Goal: Task Accomplishment & Management: Use online tool/utility

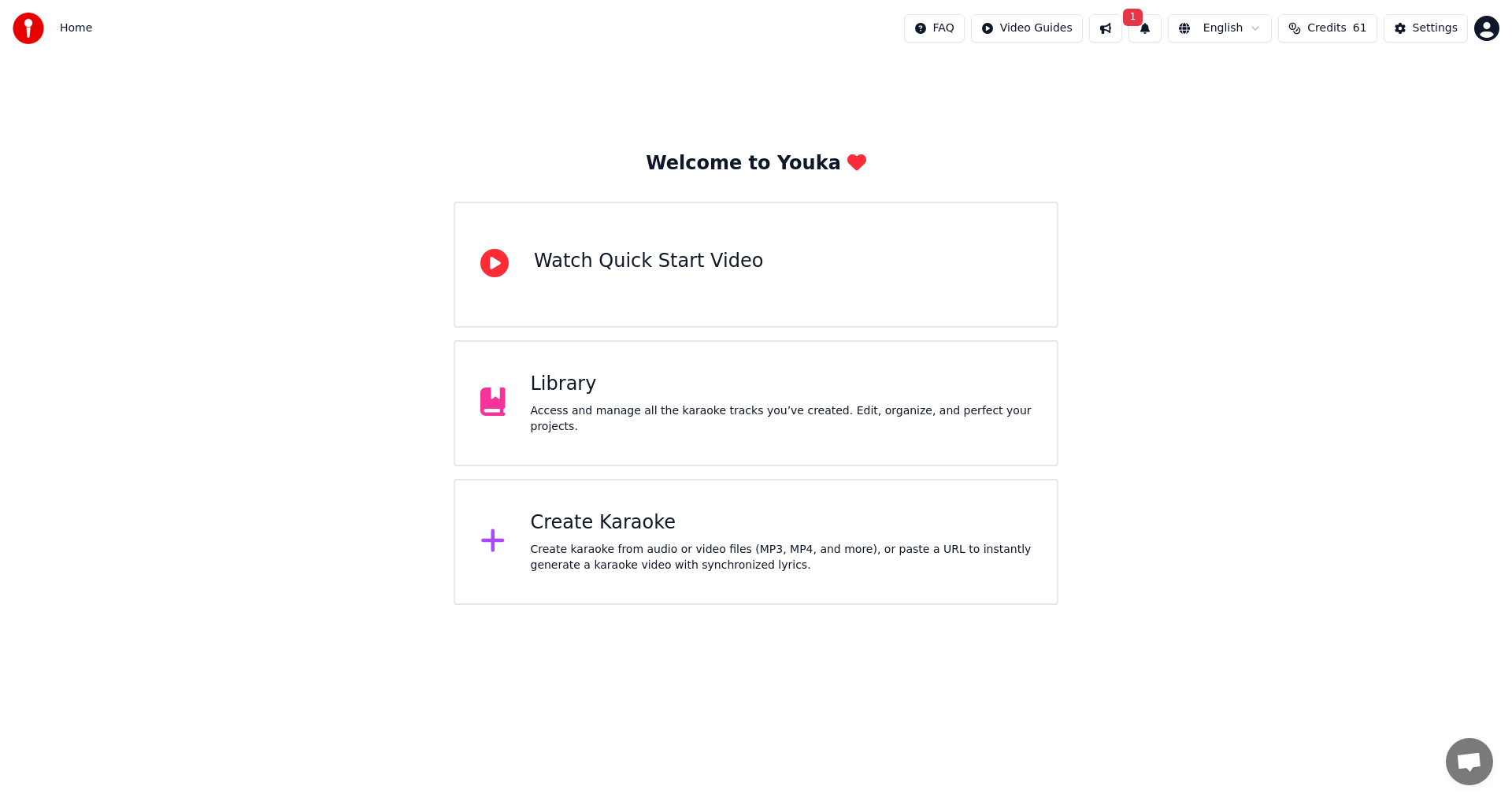
click at [793, 557] on div "Create karaoke from audio or video files (MP3, MP4, and more), or paste a URL t…" at bounding box center [781, 557] width 502 height 32
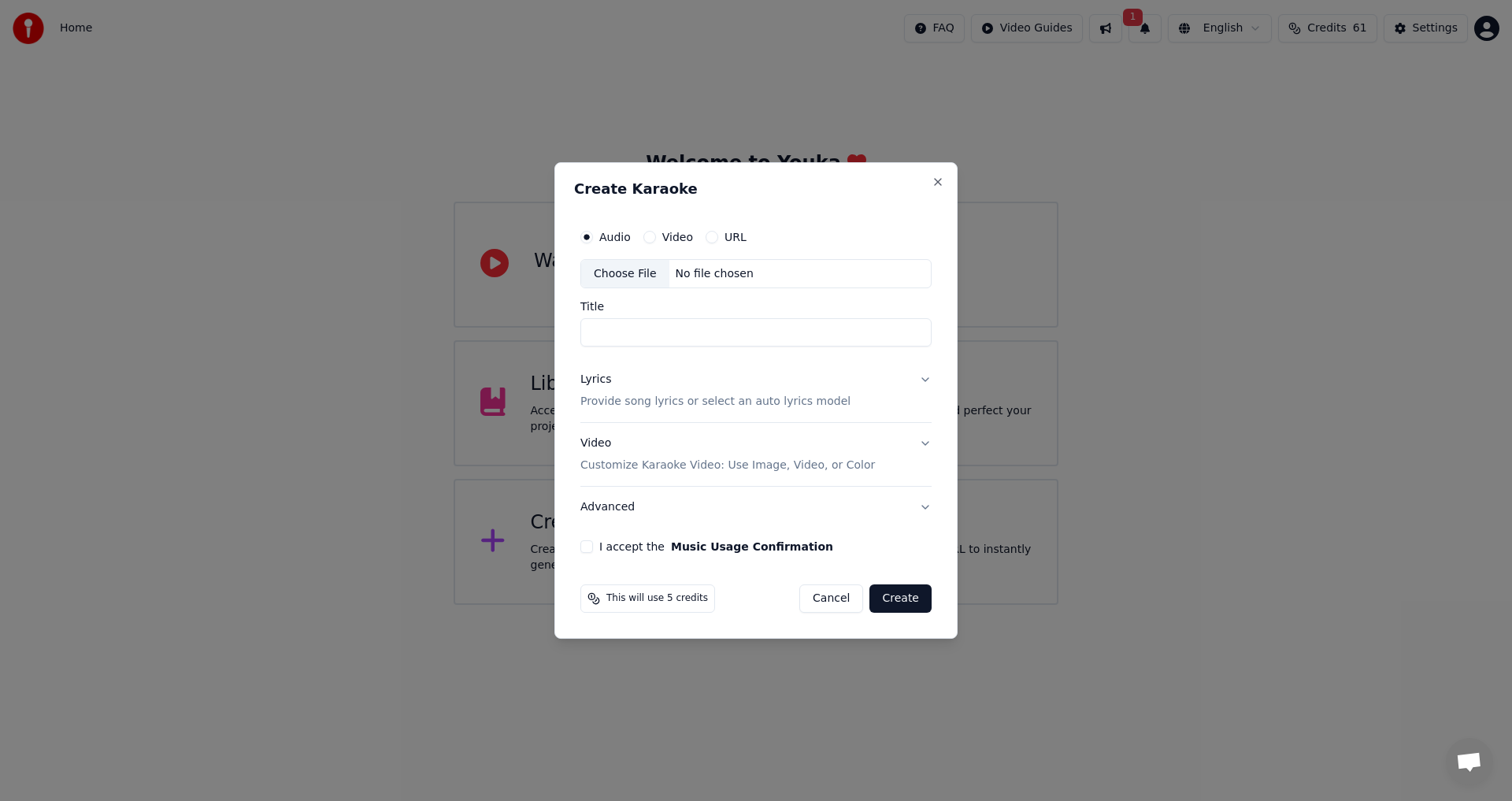
click at [680, 275] on div "No file chosen" at bounding box center [714, 274] width 90 height 15
click at [653, 280] on div "Choose File" at bounding box center [625, 274] width 88 height 29
click at [743, 274] on div "No file chosen" at bounding box center [714, 274] width 90 height 15
click at [650, 231] on button "Video" at bounding box center [649, 236] width 12 height 12
click at [702, 268] on div "No file chosen" at bounding box center [714, 274] width 90 height 15
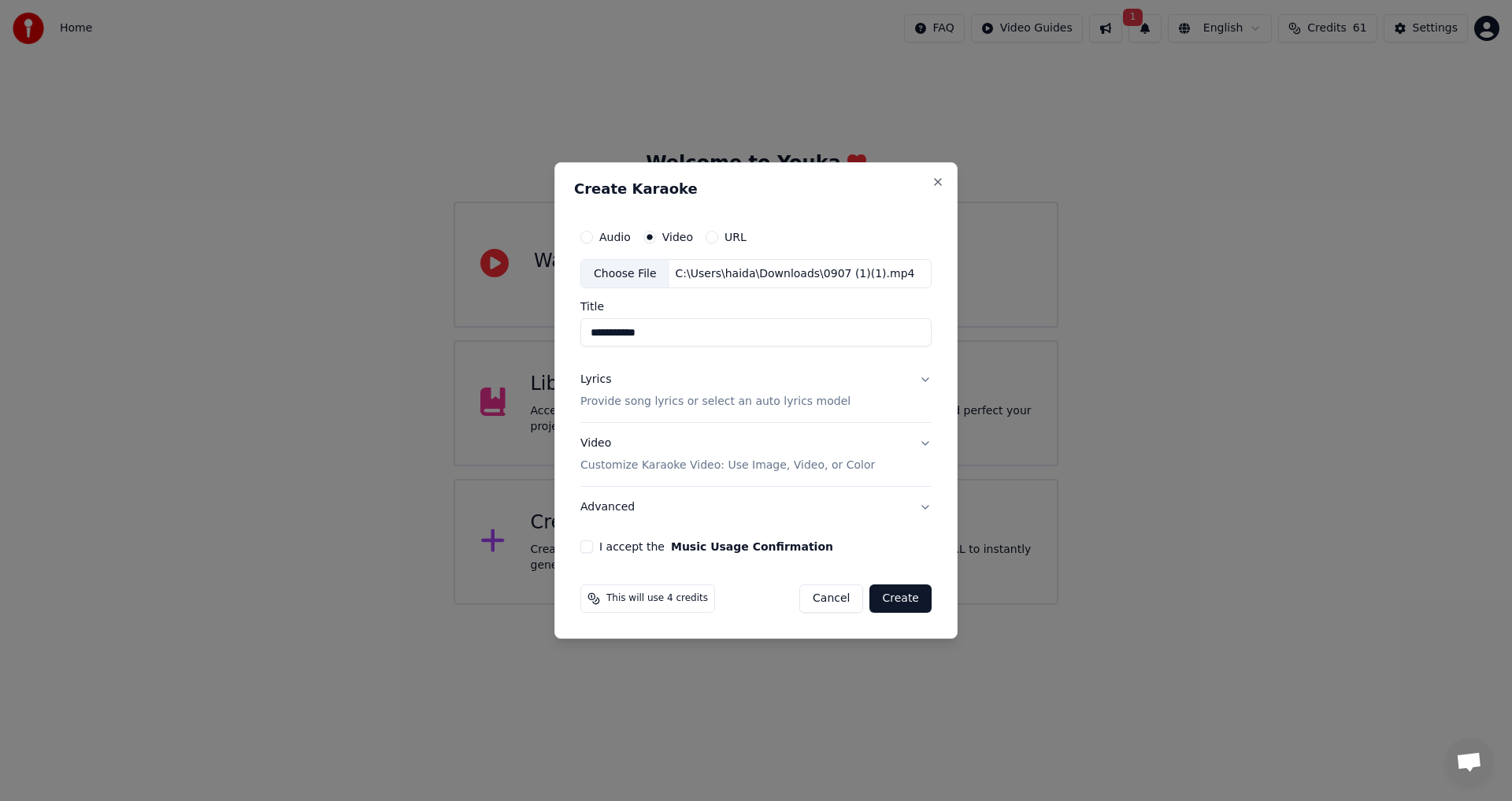
drag, startPoint x: 710, startPoint y: 337, endPoint x: 456, endPoint y: 324, distance: 254.3
click at [457, 325] on body "**********" at bounding box center [756, 302] width 1512 height 605
type input "*"
type input "**********"
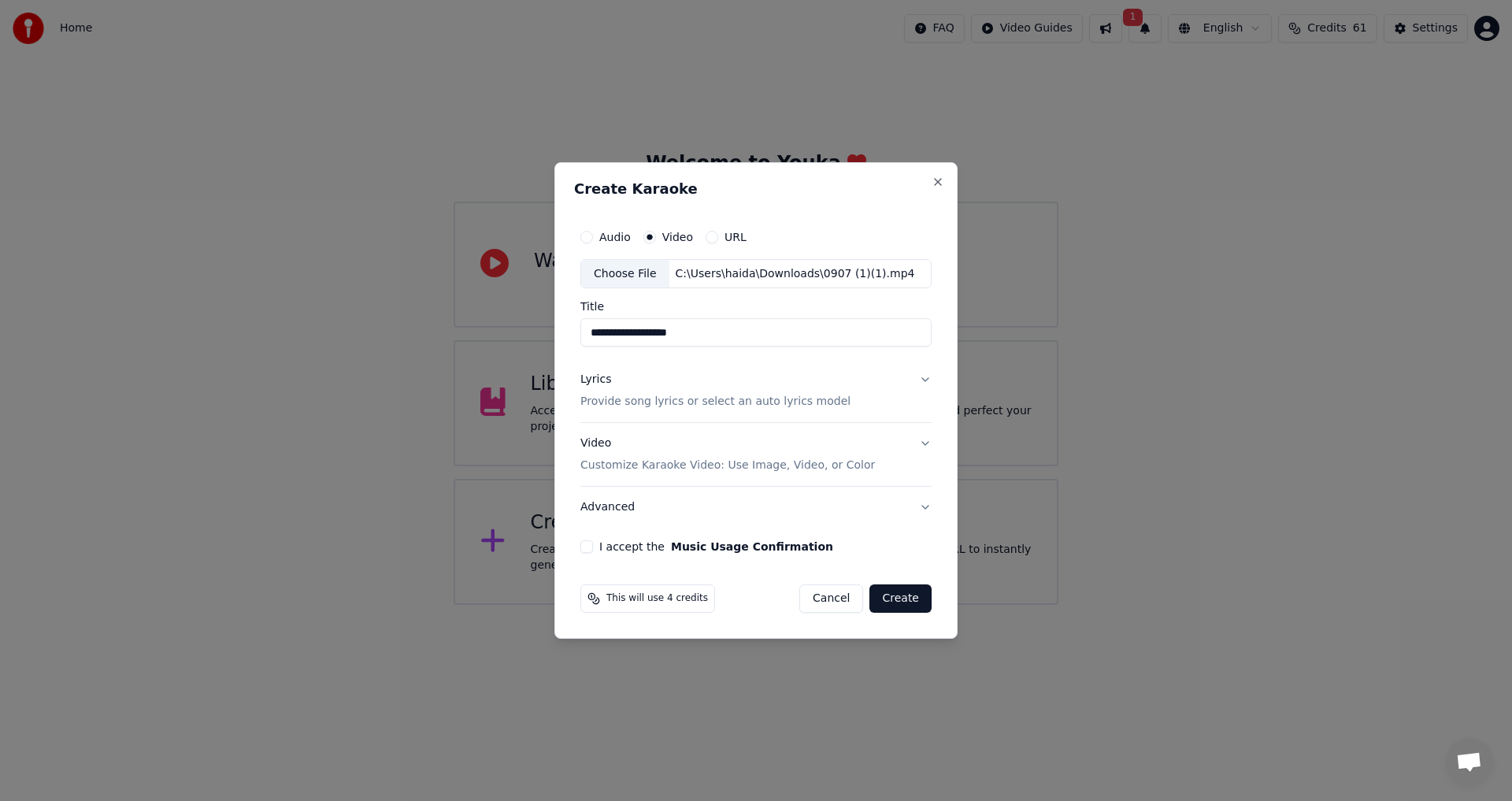
click at [916, 380] on button "Lyrics Provide song lyrics or select an auto lyrics model" at bounding box center [755, 391] width 351 height 63
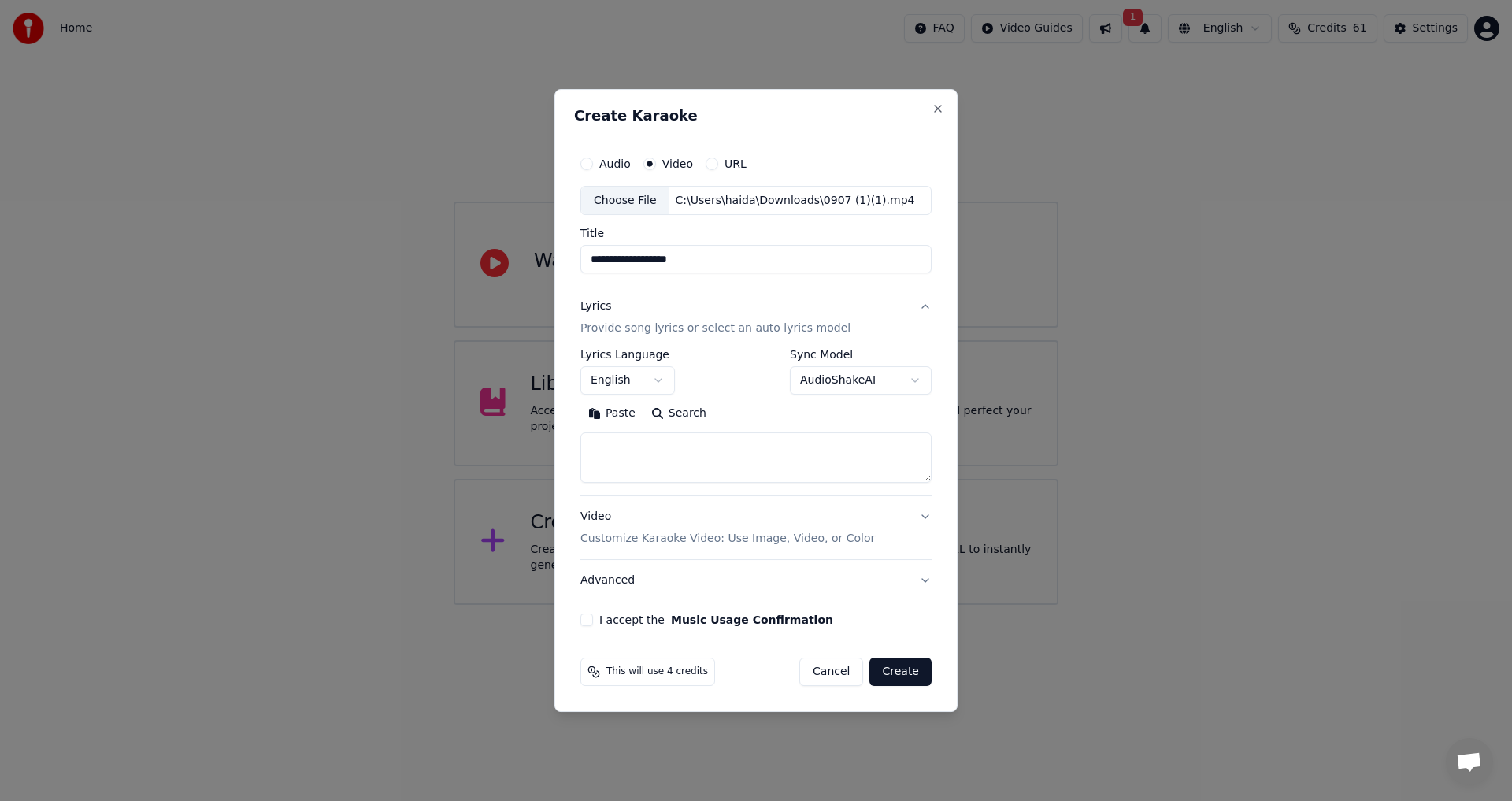
click at [655, 380] on button "English" at bounding box center [627, 381] width 94 height 29
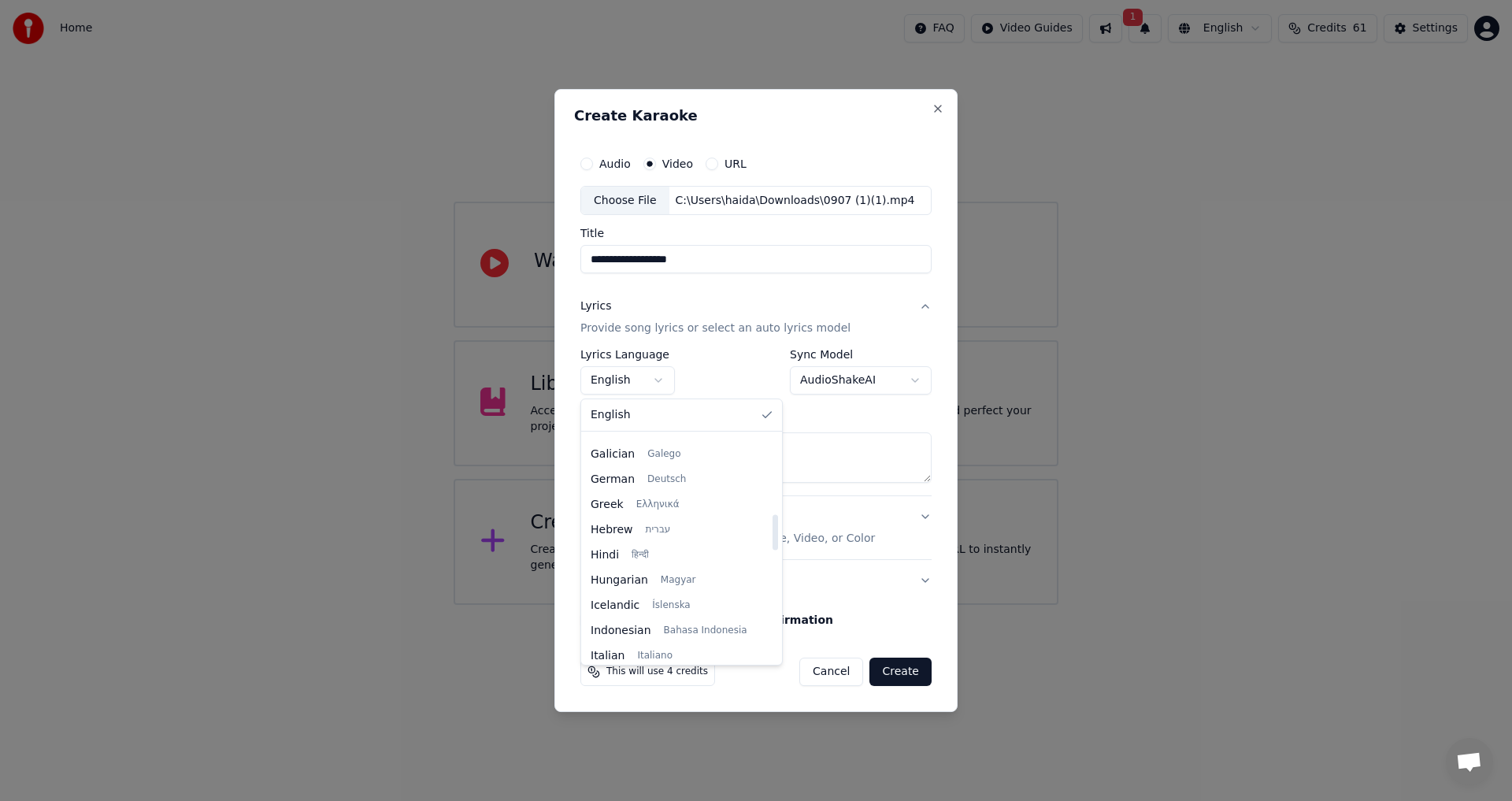
scroll to position [552, 0]
select select "**"
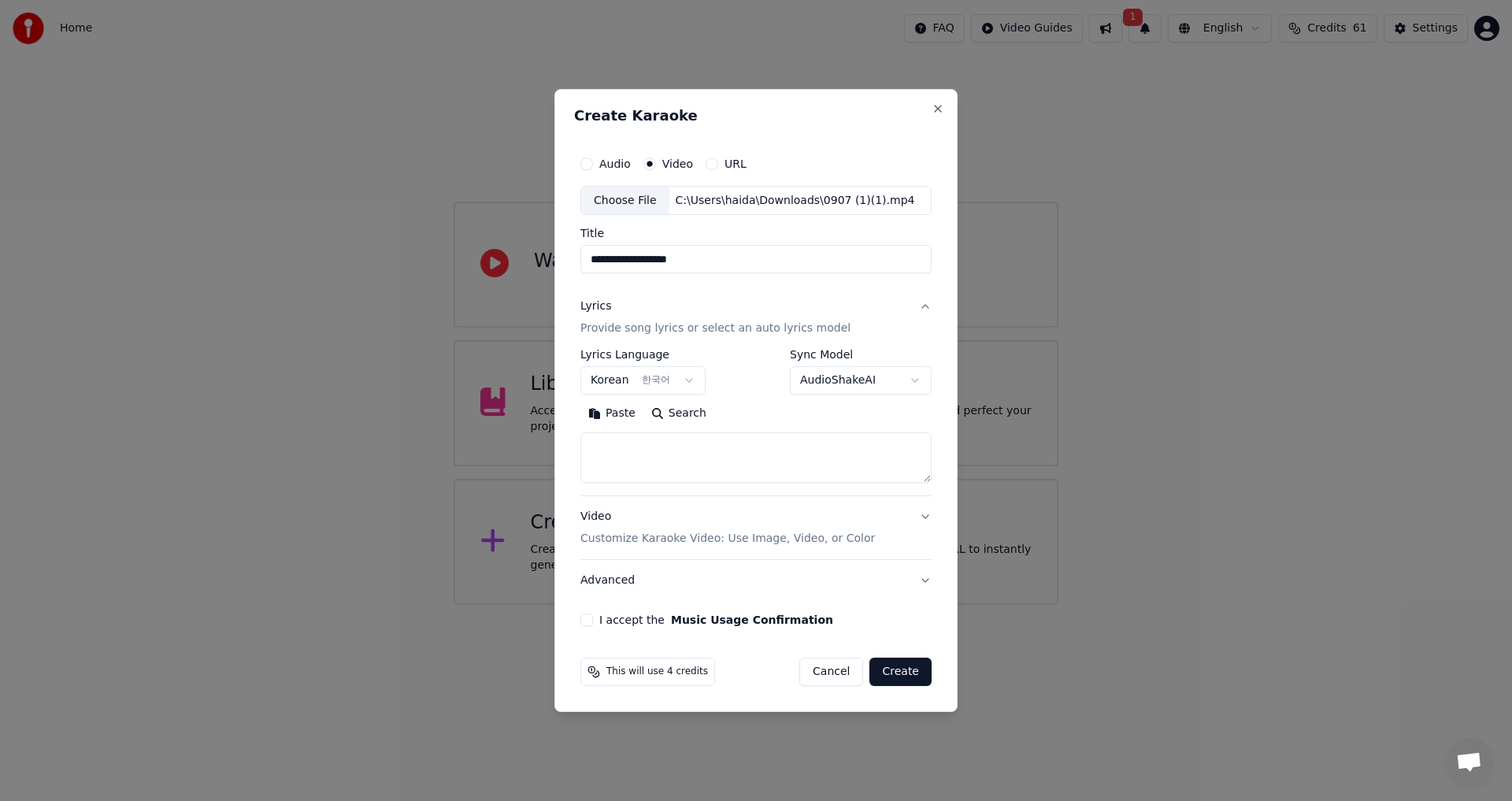
click at [690, 445] on textarea at bounding box center [755, 459] width 351 height 51
click at [701, 461] on textarea "**********" at bounding box center [755, 459] width 351 height 51
paste textarea "**********"
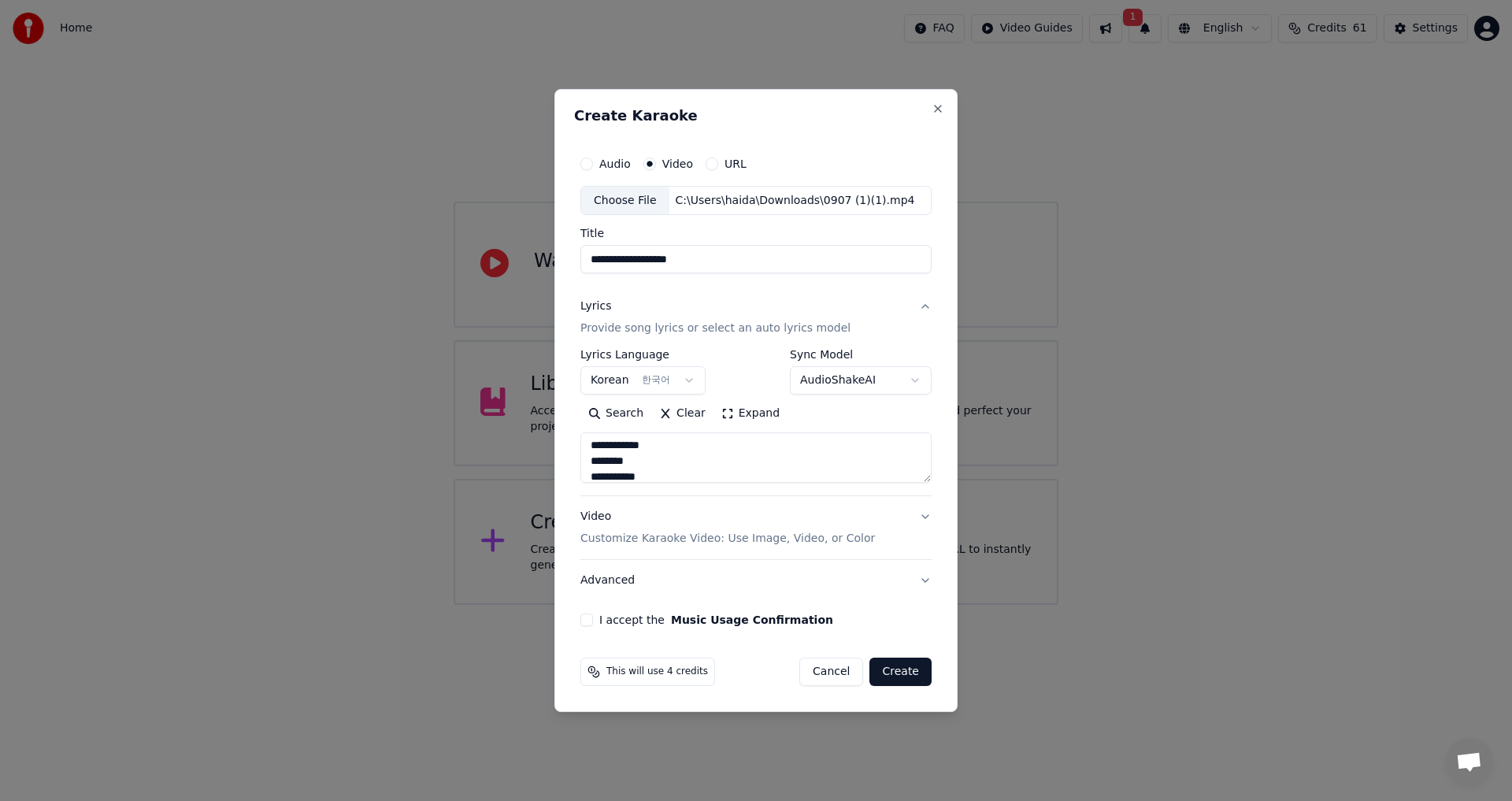
scroll to position [0, 0]
click at [688, 459] on textarea "**********" at bounding box center [755, 459] width 351 height 51
type textarea "**********"
click at [587, 618] on button "I accept the Music Usage Confirmation" at bounding box center [586, 619] width 12 height 12
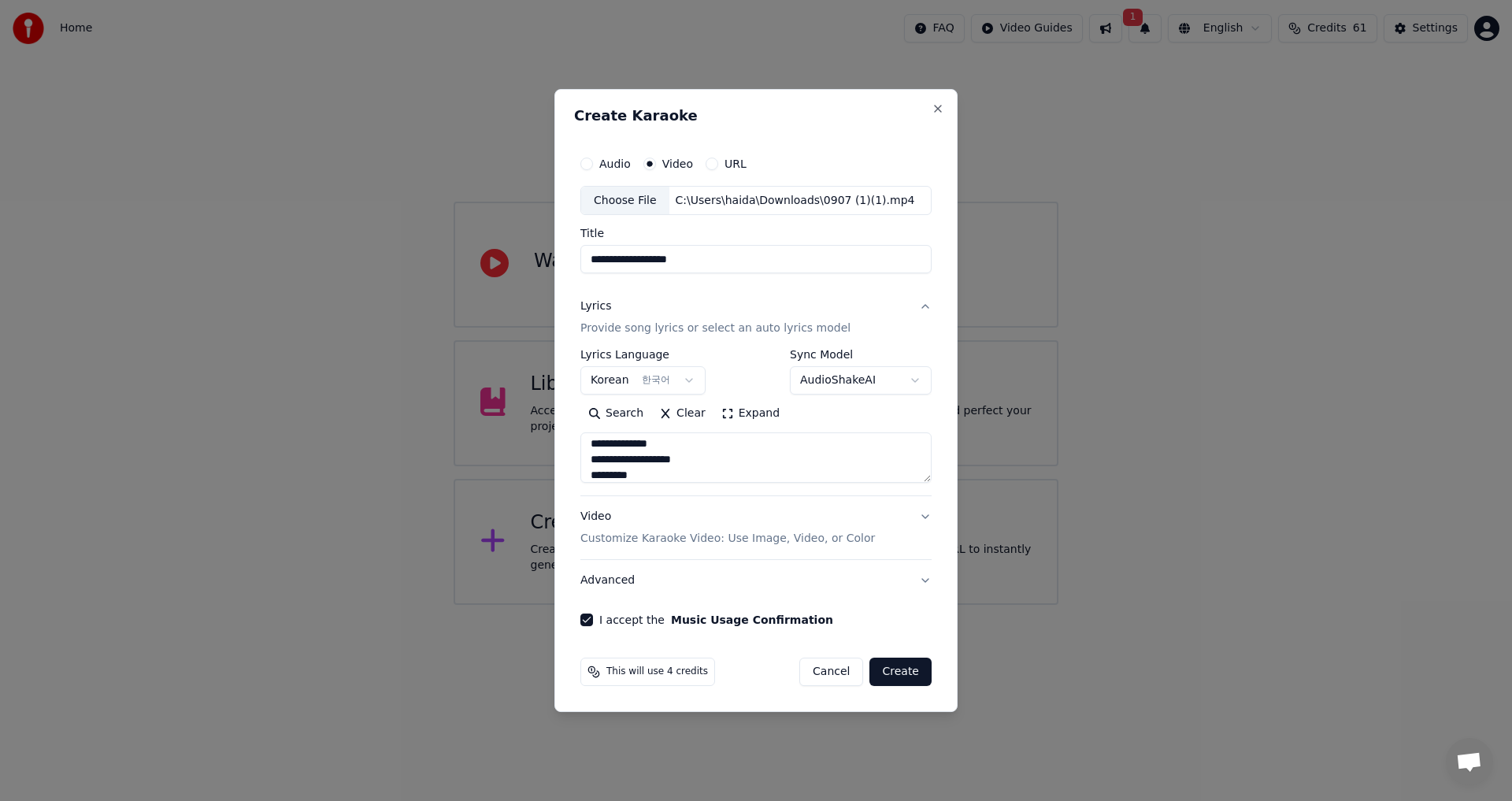
click at [915, 675] on button "Create" at bounding box center [900, 671] width 62 height 29
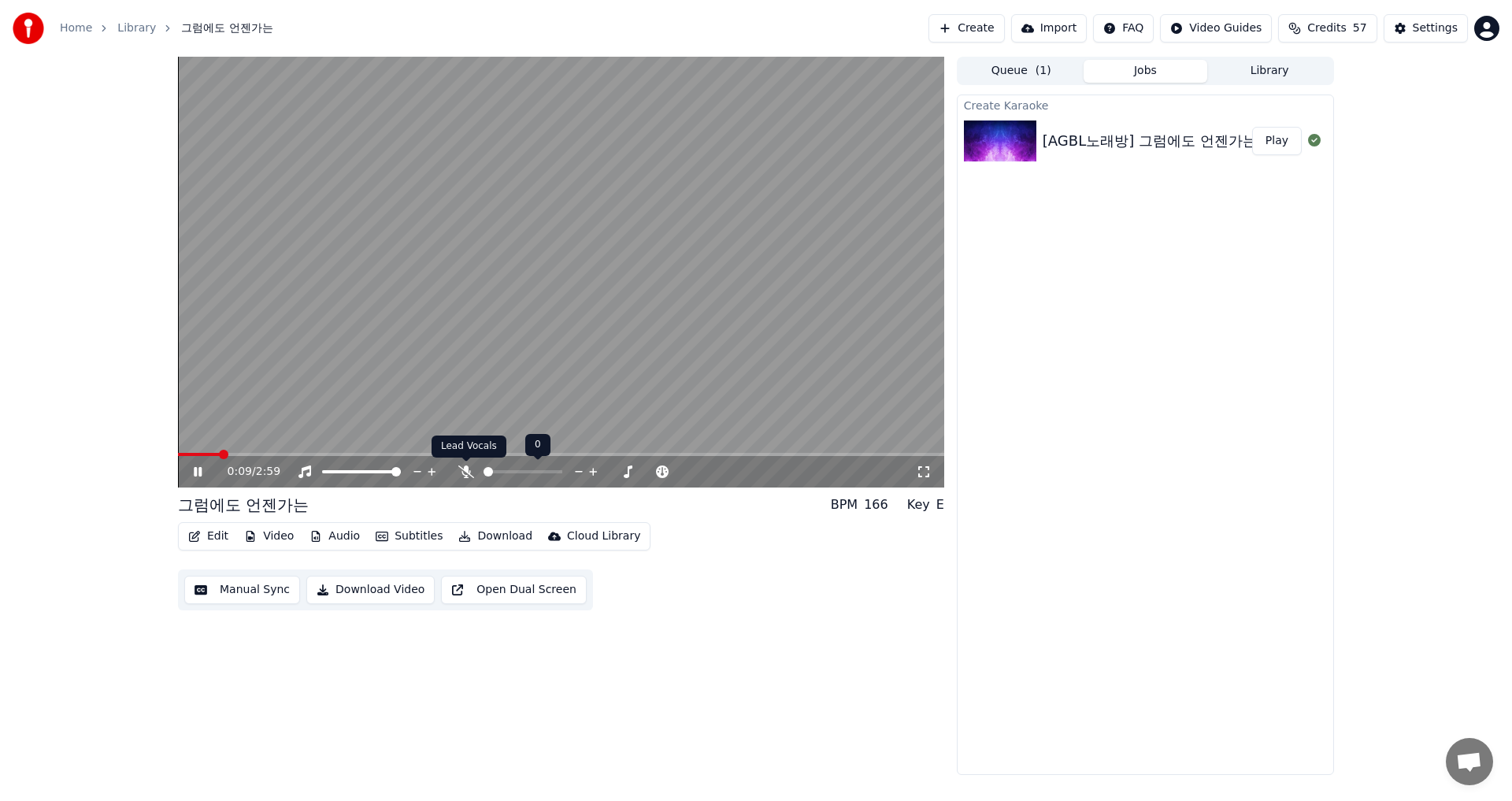
click at [467, 473] on icon at bounding box center [465, 471] width 15 height 12
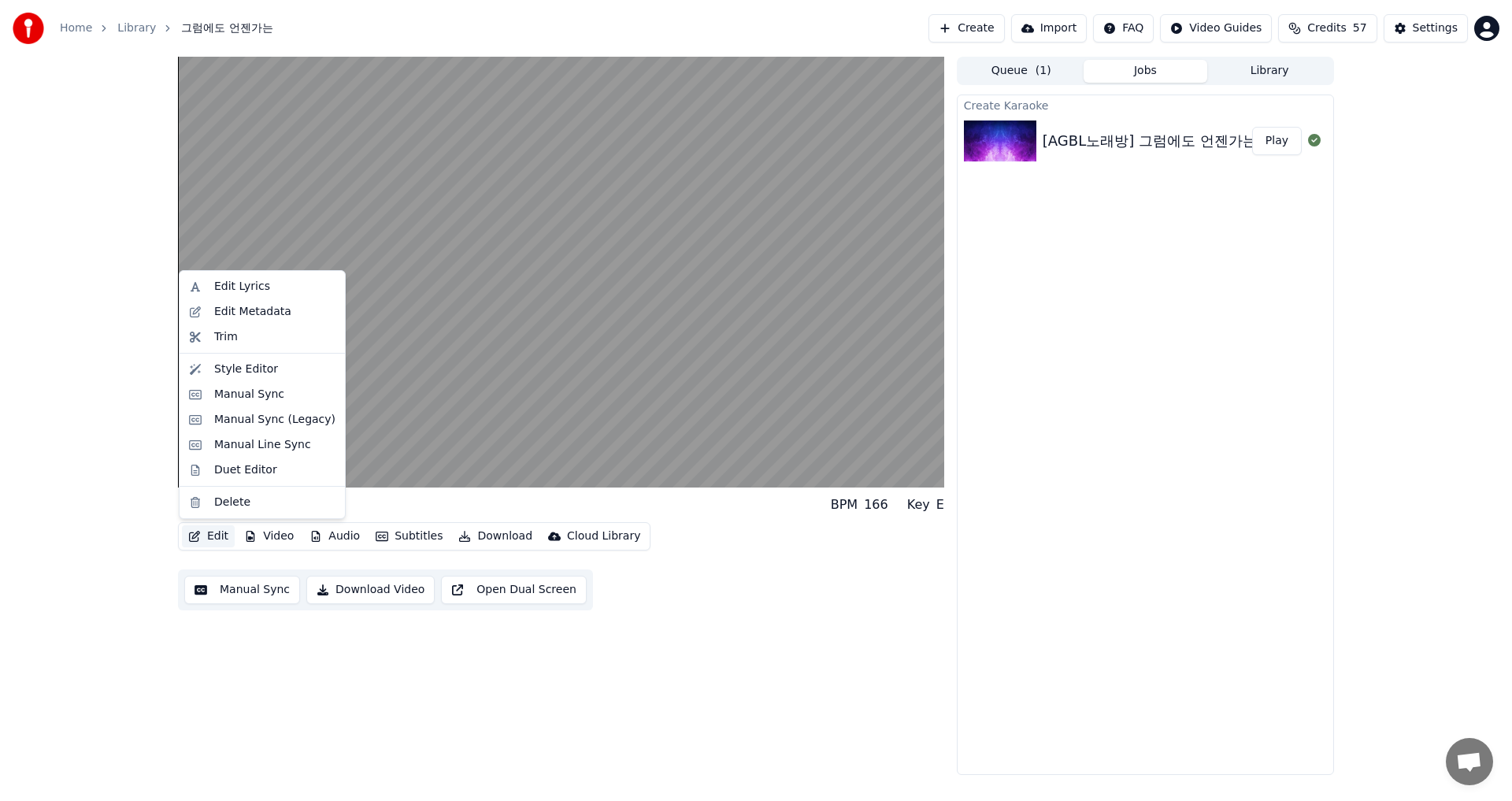
click at [223, 539] on button "Edit" at bounding box center [208, 536] width 53 height 22
click at [146, 551] on div "그럼에도 언젠가는 BPM 166 Key E Edit Video Audio Subtitles Download Cloud Library Manua…" at bounding box center [756, 416] width 1512 height 718
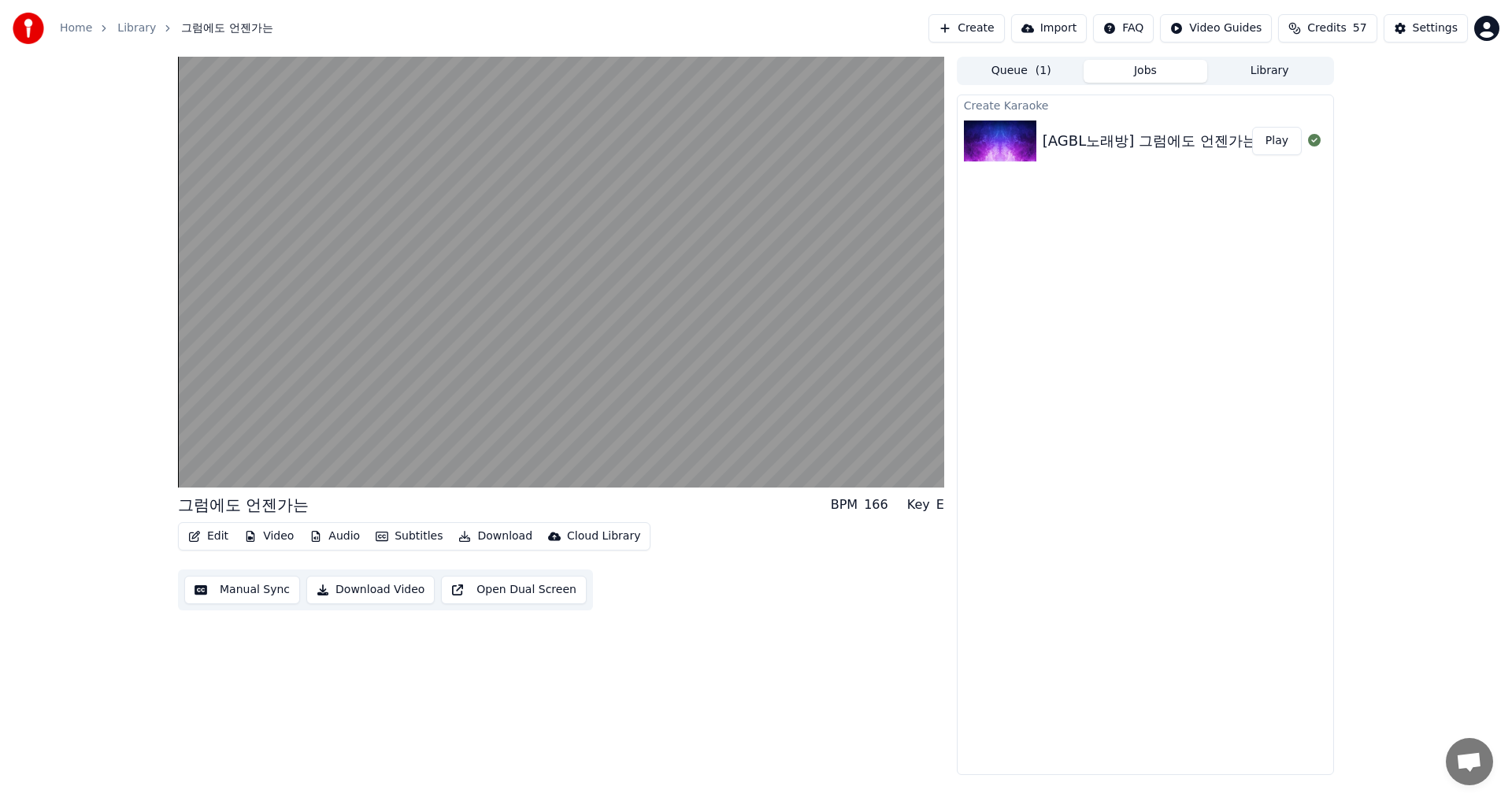
click at [215, 544] on button "Edit" at bounding box center [208, 536] width 53 height 22
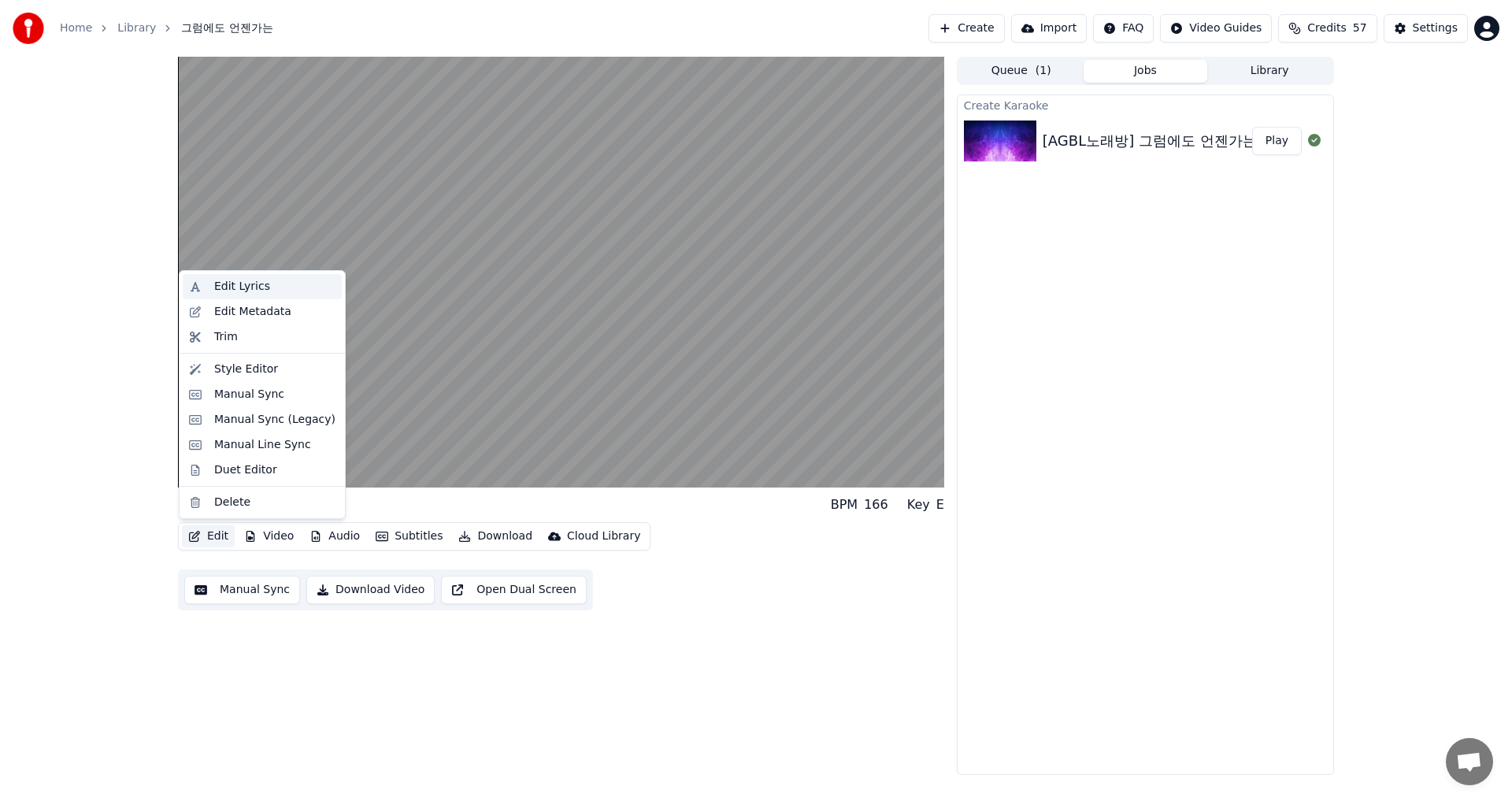
click at [255, 288] on div "Edit Lyrics" at bounding box center [242, 286] width 56 height 15
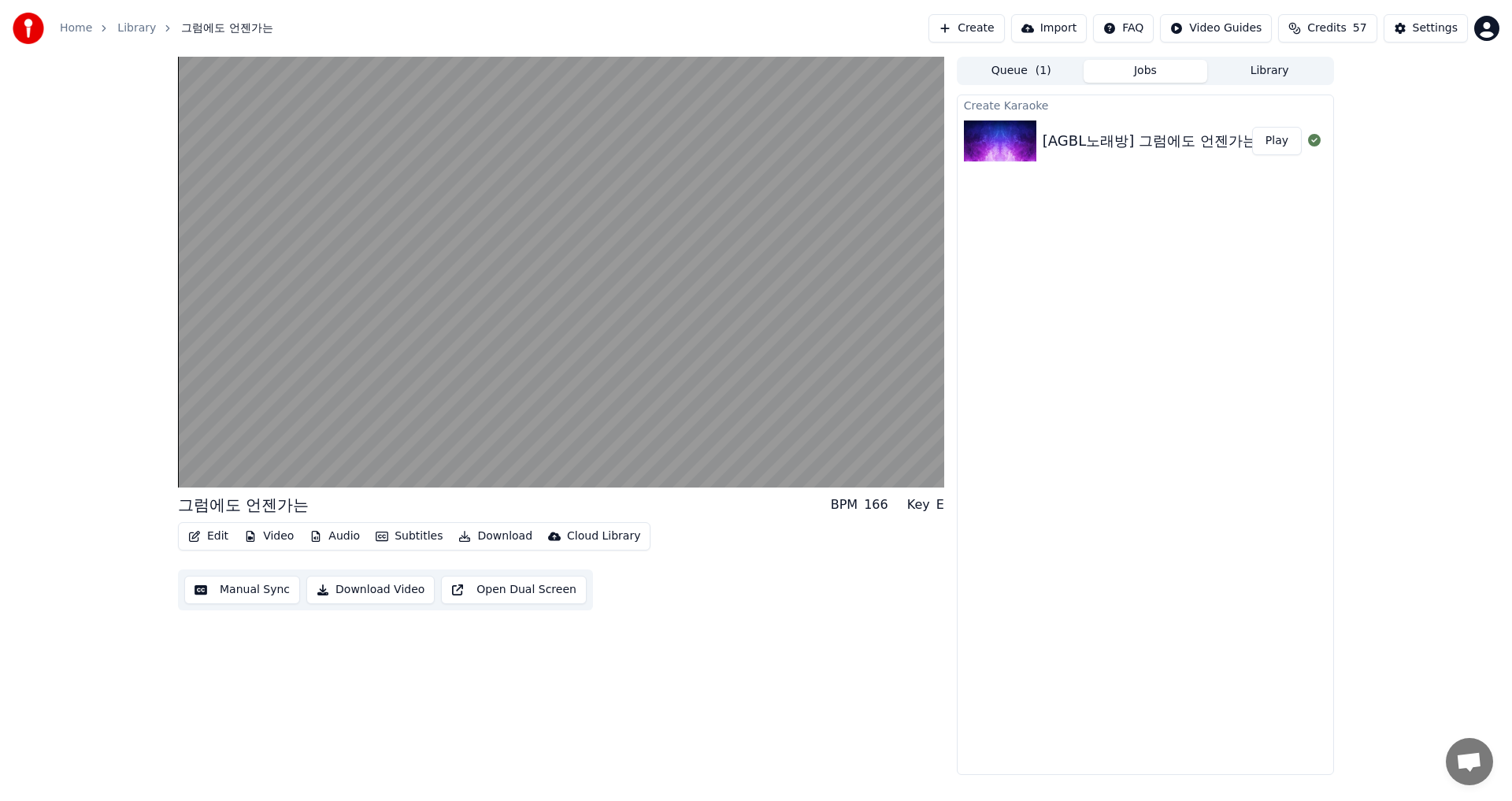
click at [217, 536] on button "Edit" at bounding box center [208, 536] width 53 height 22
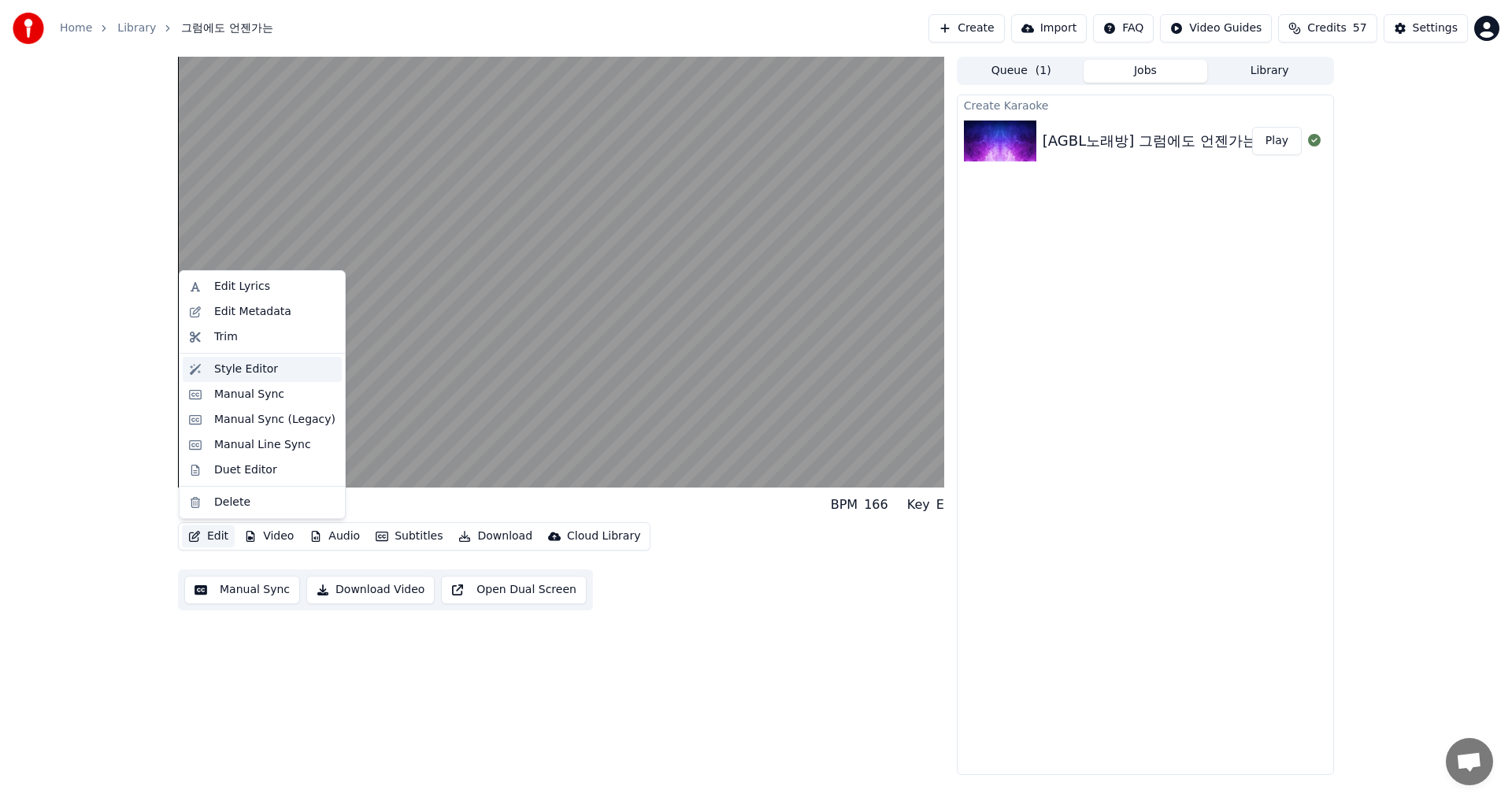
click at [263, 376] on div "Style Editor" at bounding box center [246, 369] width 64 height 15
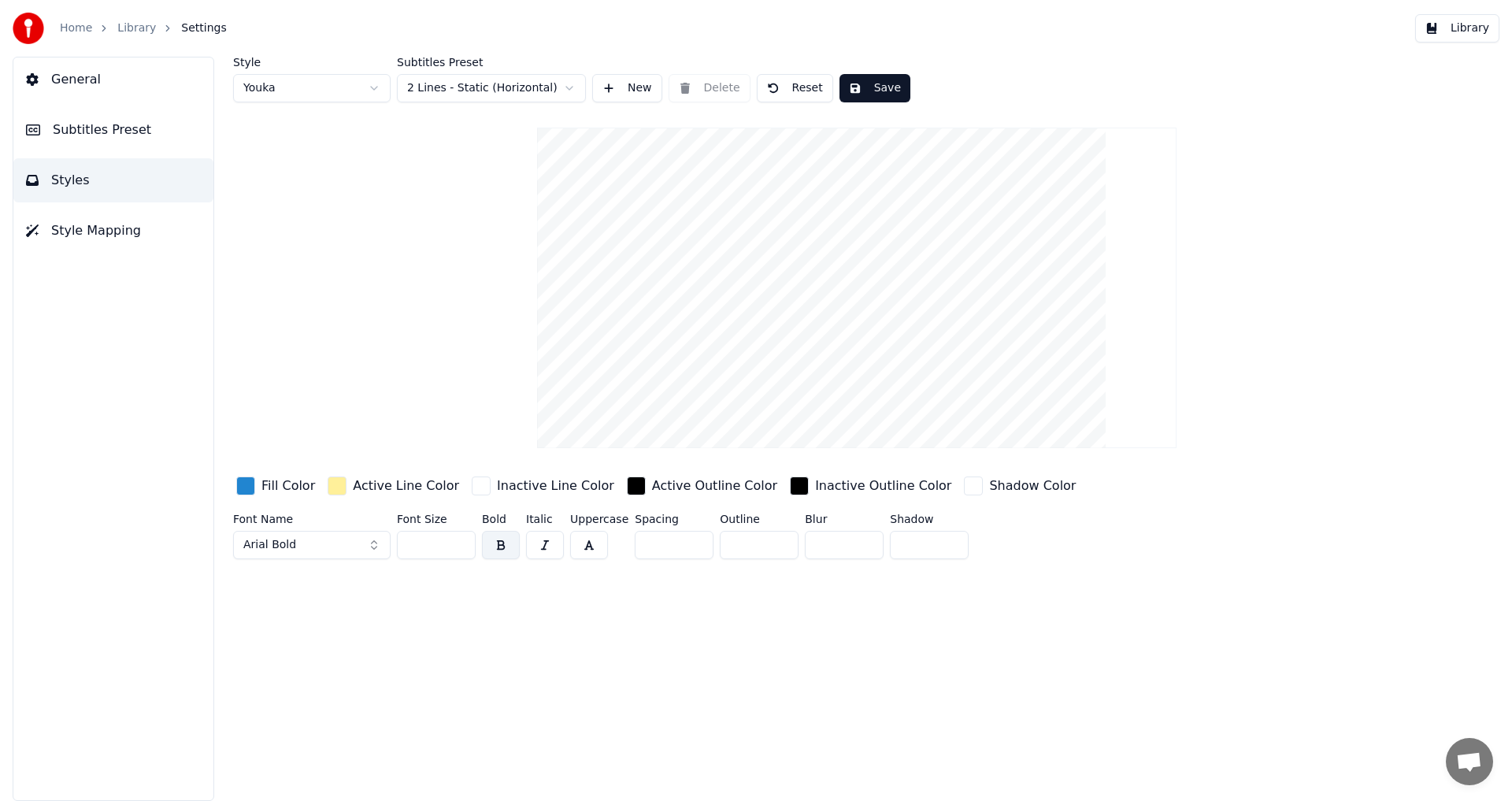
drag, startPoint x: 435, startPoint y: 544, endPoint x: 354, endPoint y: 551, distance: 81.3
click at [354, 551] on div "Font Name Arial Bold Font Size ** Bold Italic Uppercase Spacing * Outline * Blu…" at bounding box center [762, 539] width 1058 height 52
type input "***"
click at [416, 639] on div "Style Youka Subtitles Preset 2 Lines - Static (Horizontal) New Delete Reset Sav…" at bounding box center [856, 429] width 1310 height 744
click at [844, 86] on button "Save" at bounding box center [874, 88] width 71 height 29
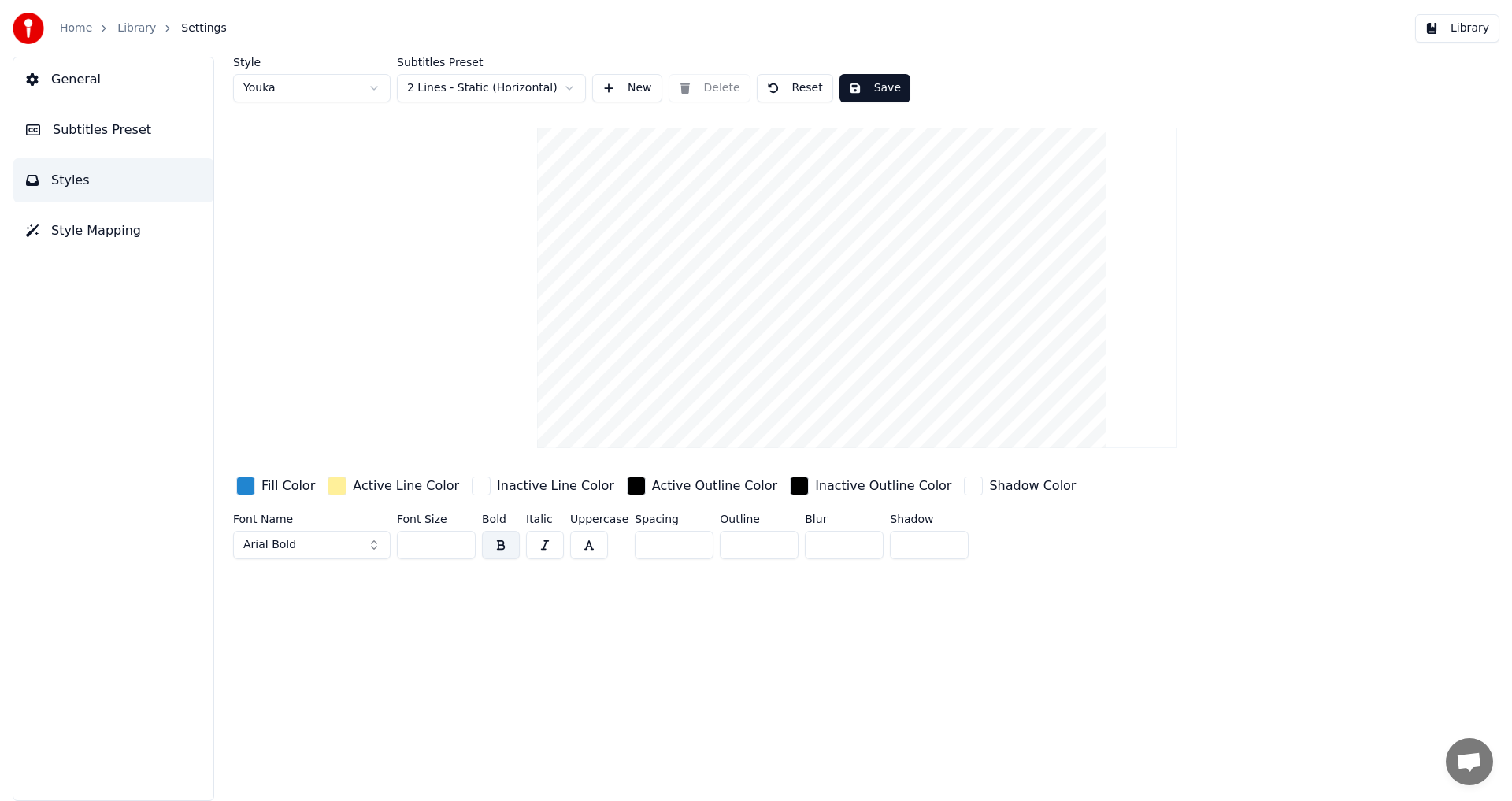
click at [1461, 37] on button "Library" at bounding box center [1457, 28] width 84 height 29
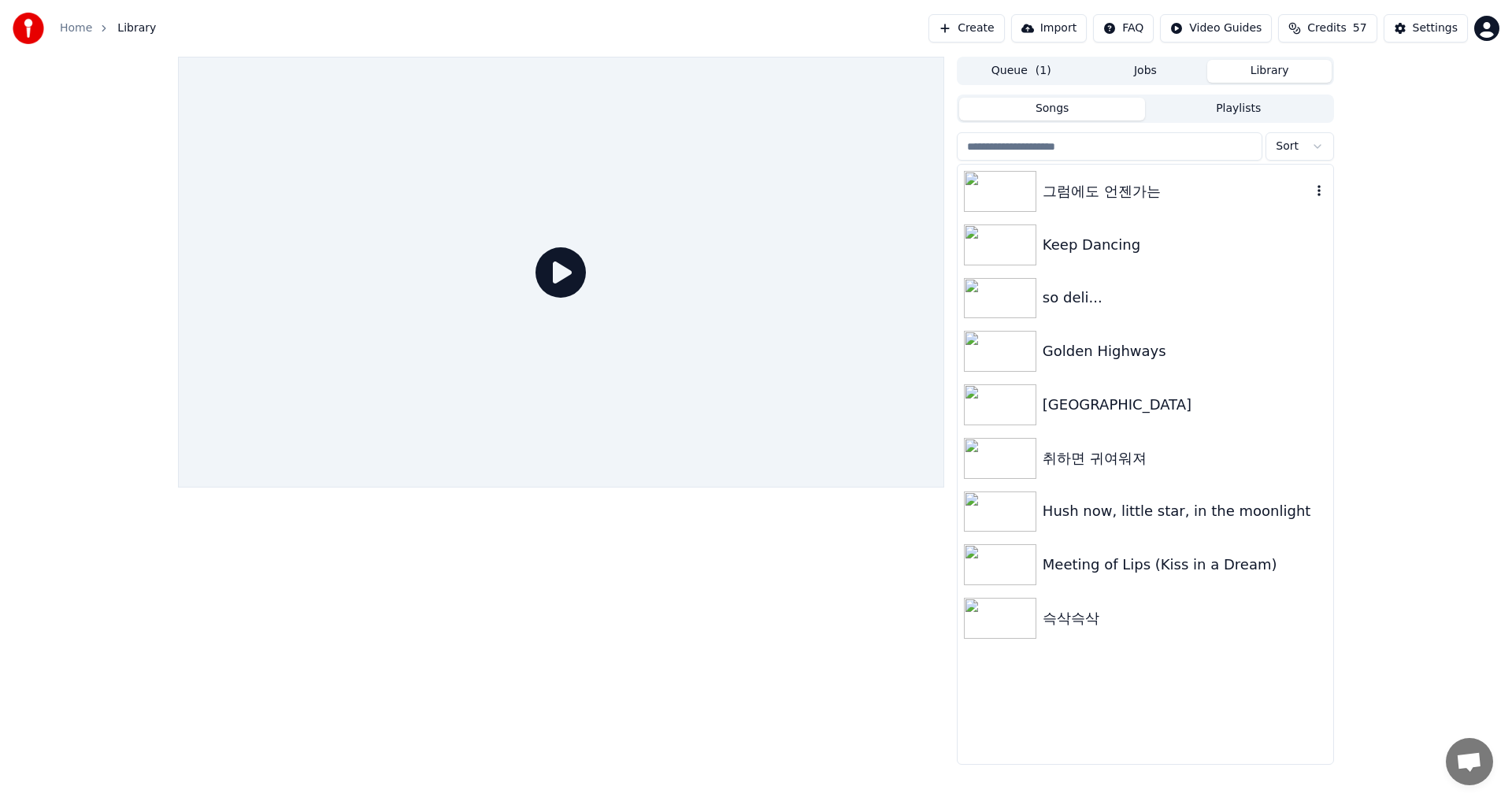
click at [1139, 194] on div "그럼에도 언젠가는" at bounding box center [1177, 191] width 269 height 22
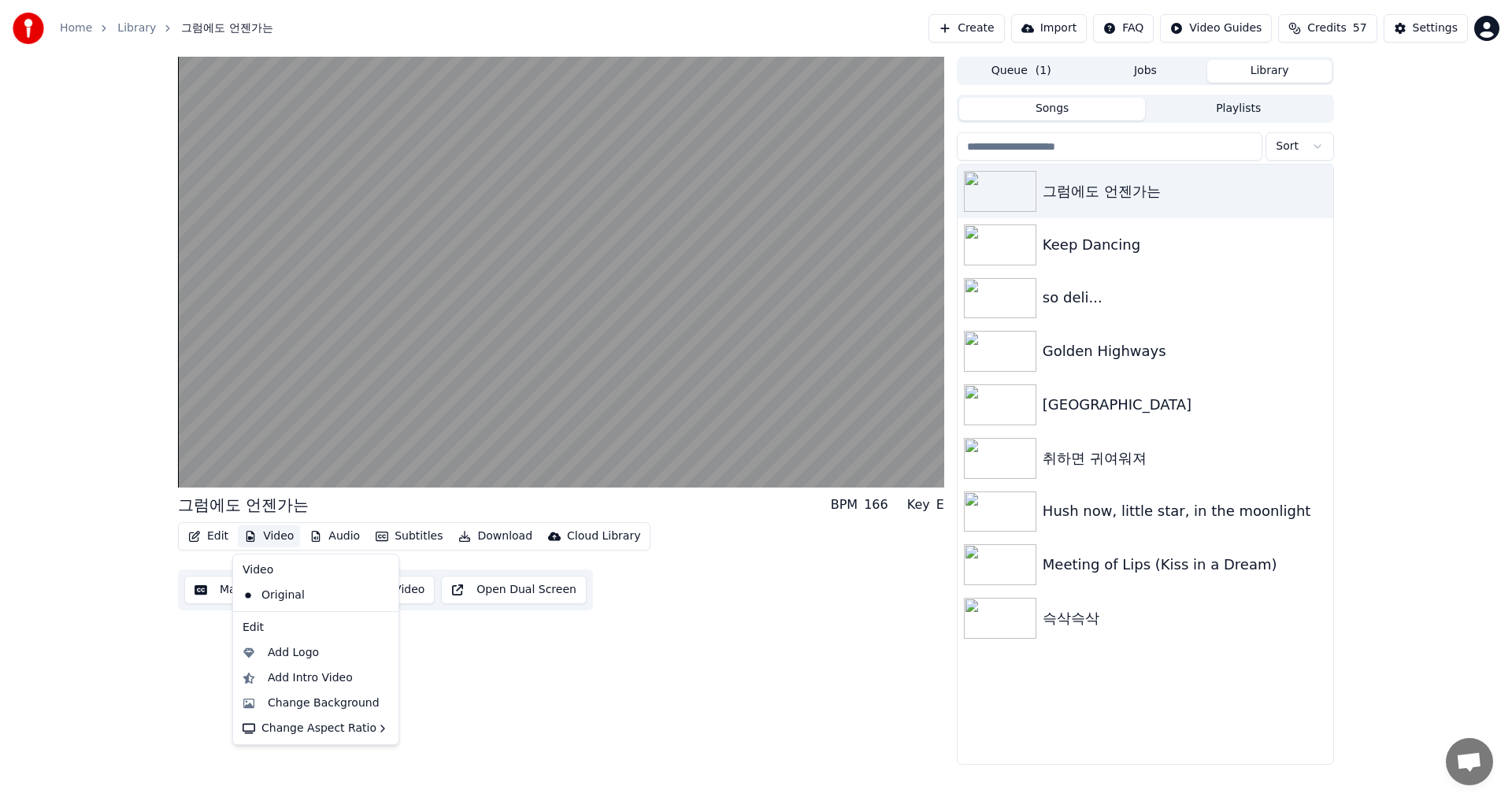
click at [279, 538] on button "Video" at bounding box center [269, 536] width 62 height 22
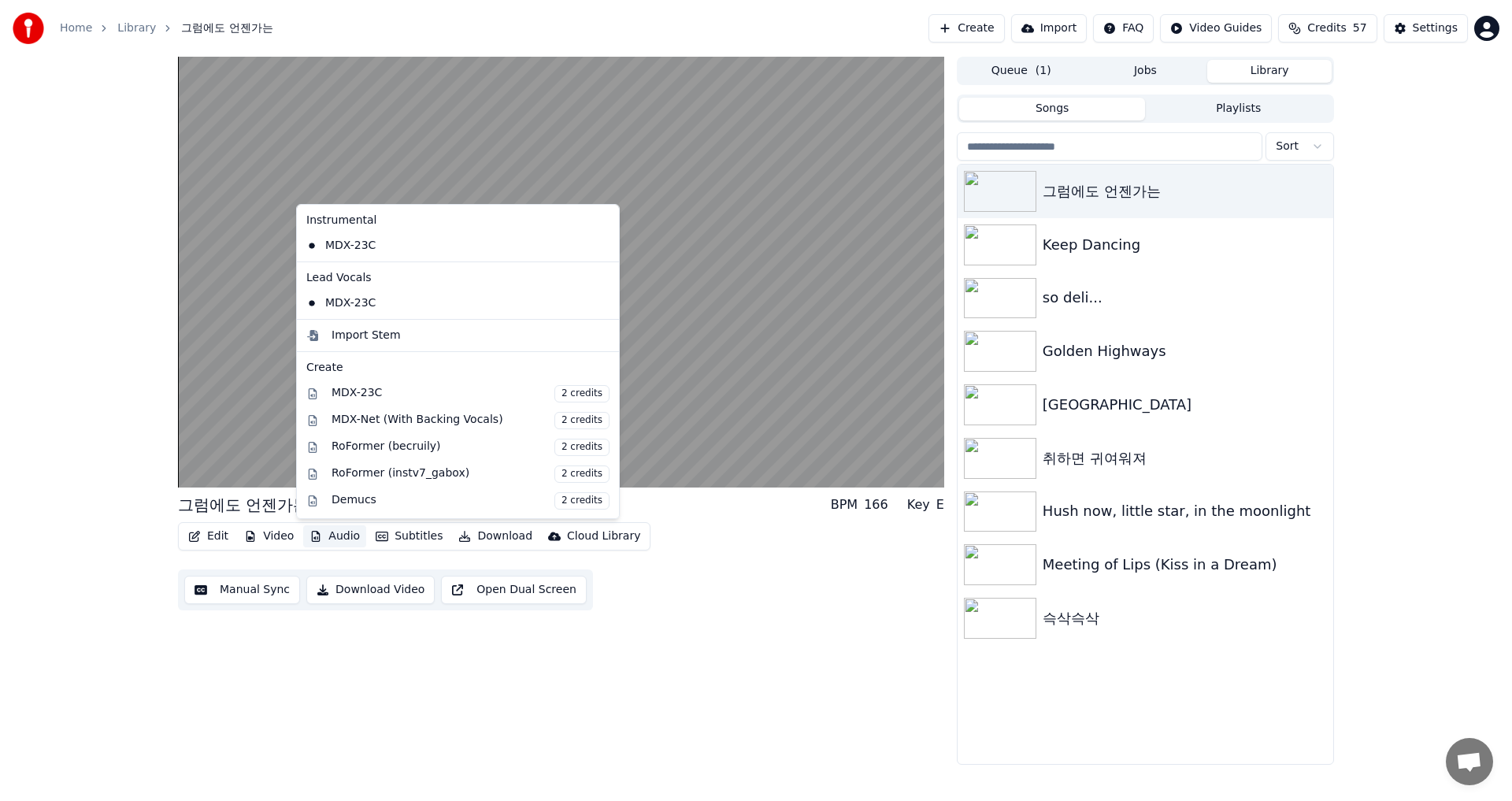
click at [758, 667] on div "그럼에도 언젠가는 BPM 166 Key E Edit Video Audio Subtitles Download Cloud Library Manua…" at bounding box center [560, 411] width 766 height 708
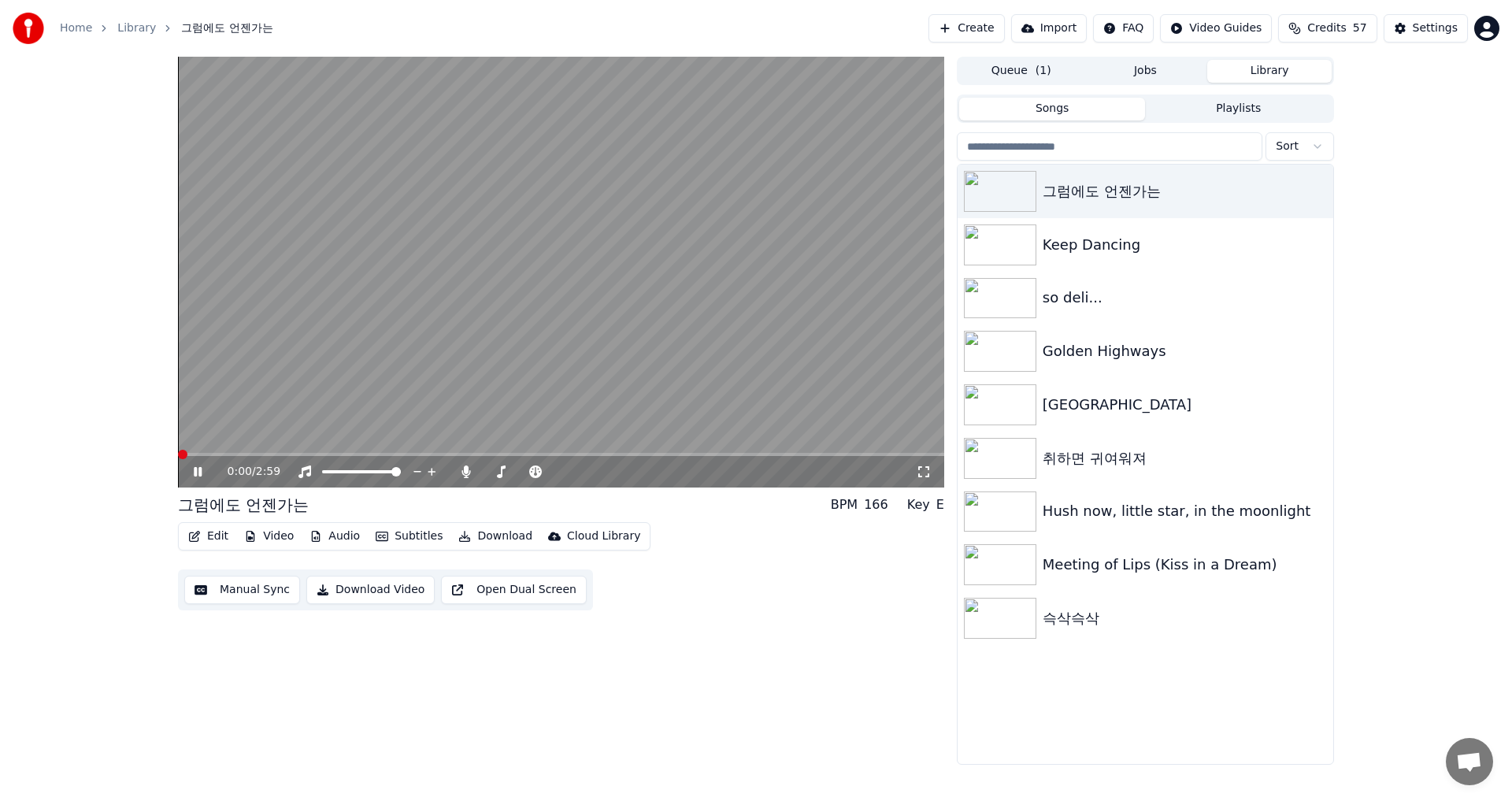
click at [178, 450] on span at bounding box center [182, 455] width 10 height 10
click at [1165, 246] on div "Keep Dancing" at bounding box center [1177, 244] width 269 height 22
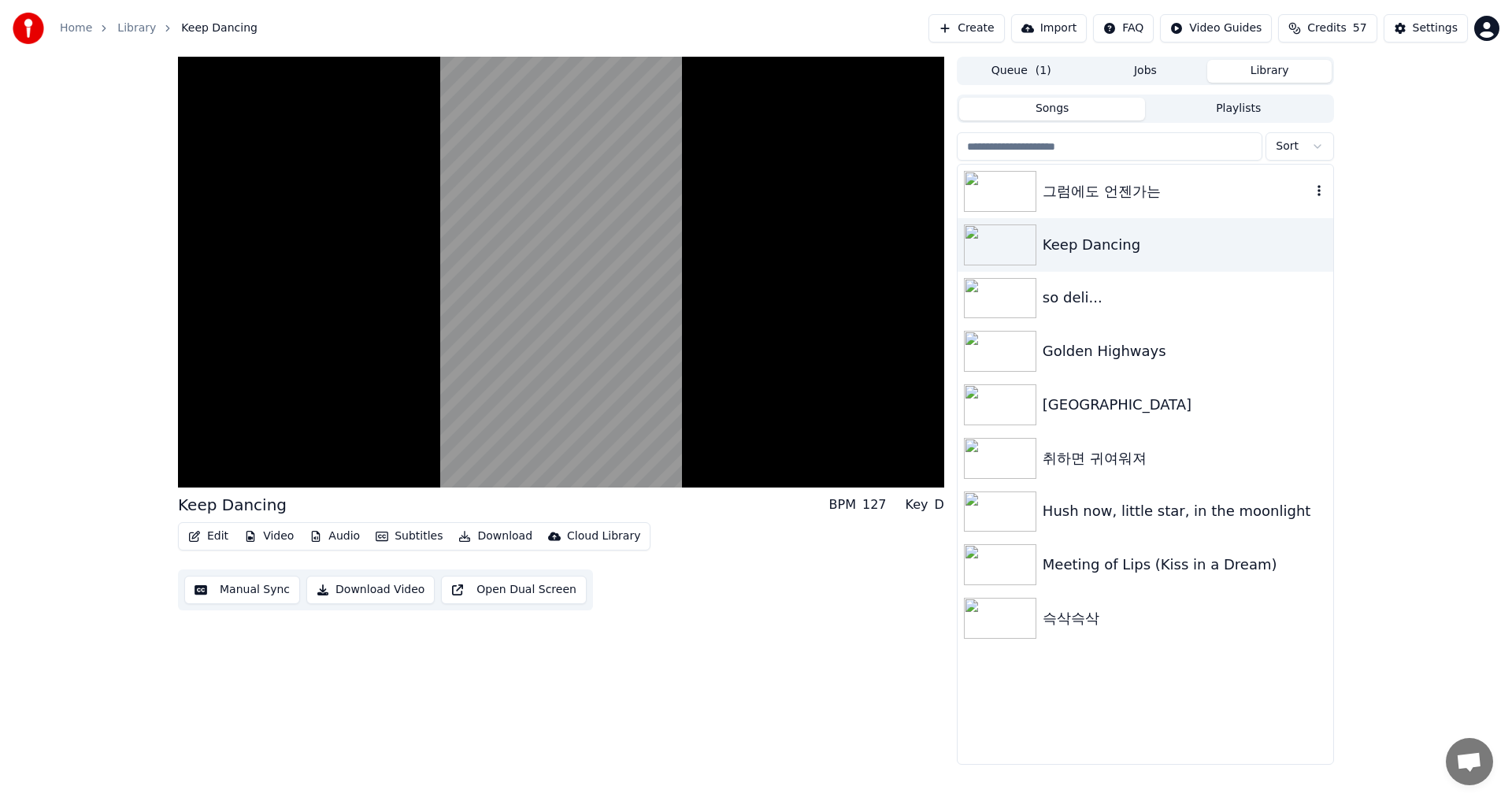
click at [1169, 189] on div "그럼에도 언젠가는" at bounding box center [1177, 191] width 269 height 22
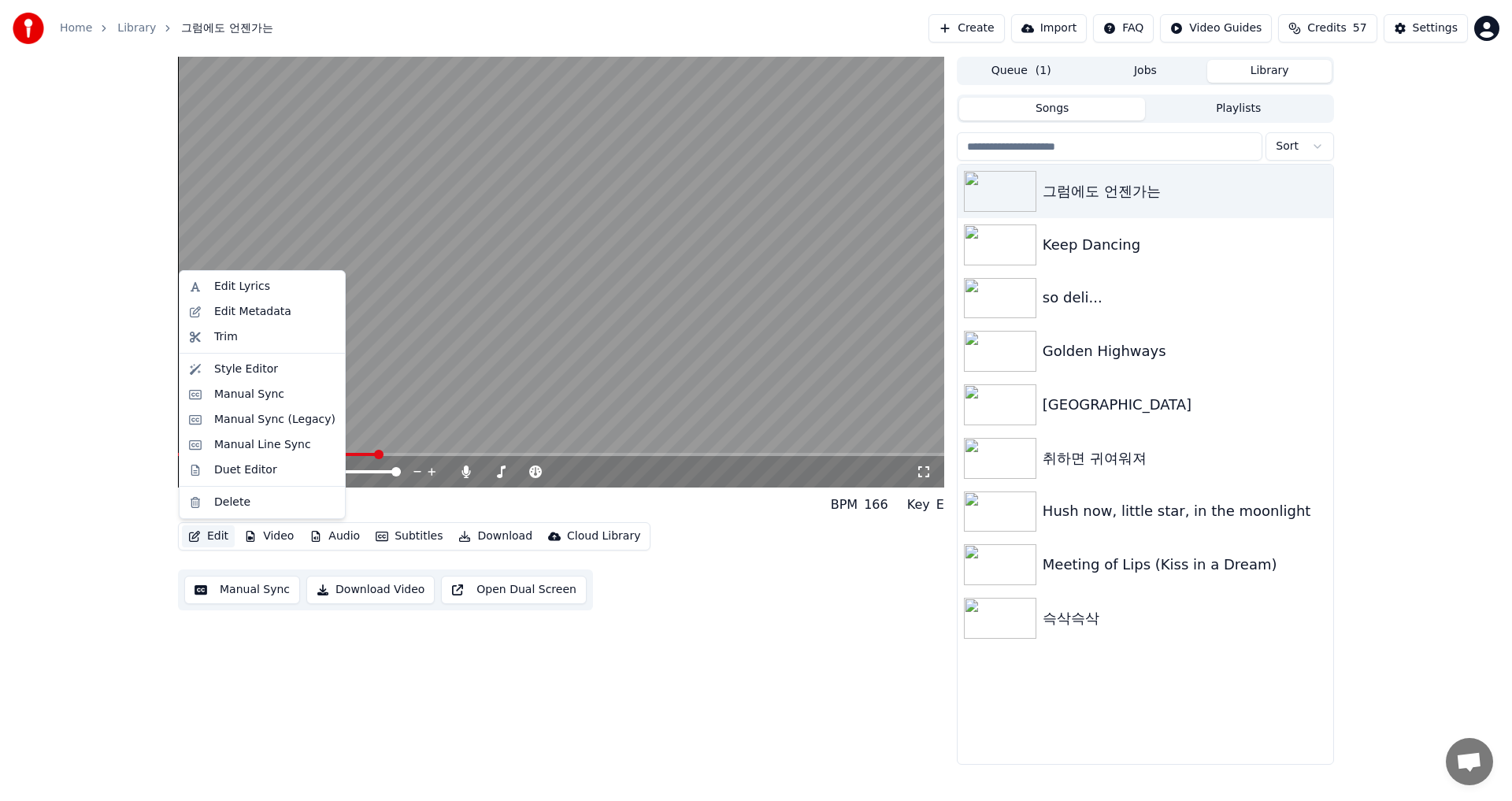
click at [221, 541] on button "Edit" at bounding box center [208, 536] width 53 height 22
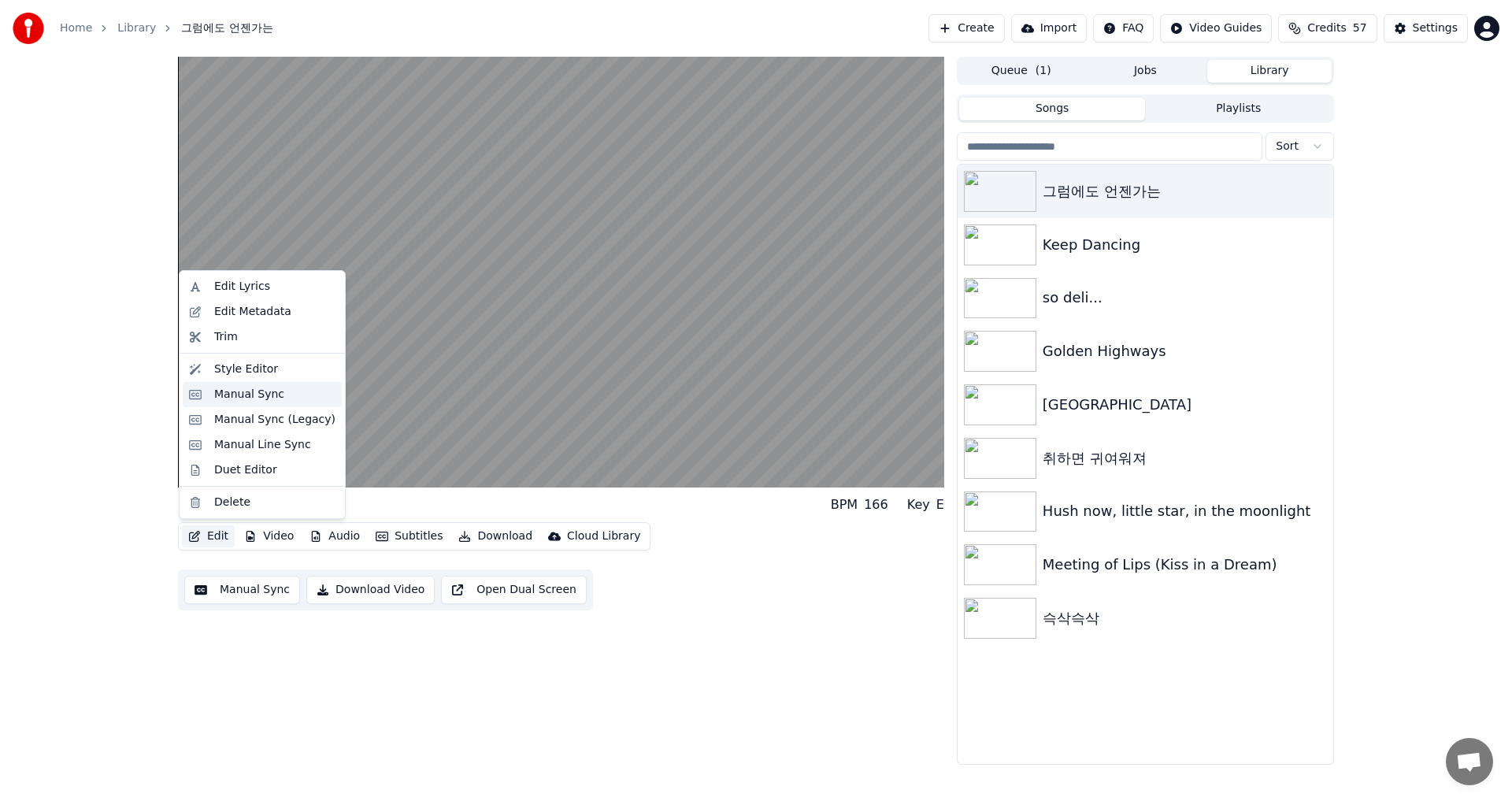
click at [301, 396] on div "Manual Sync" at bounding box center [275, 394] width 121 height 15
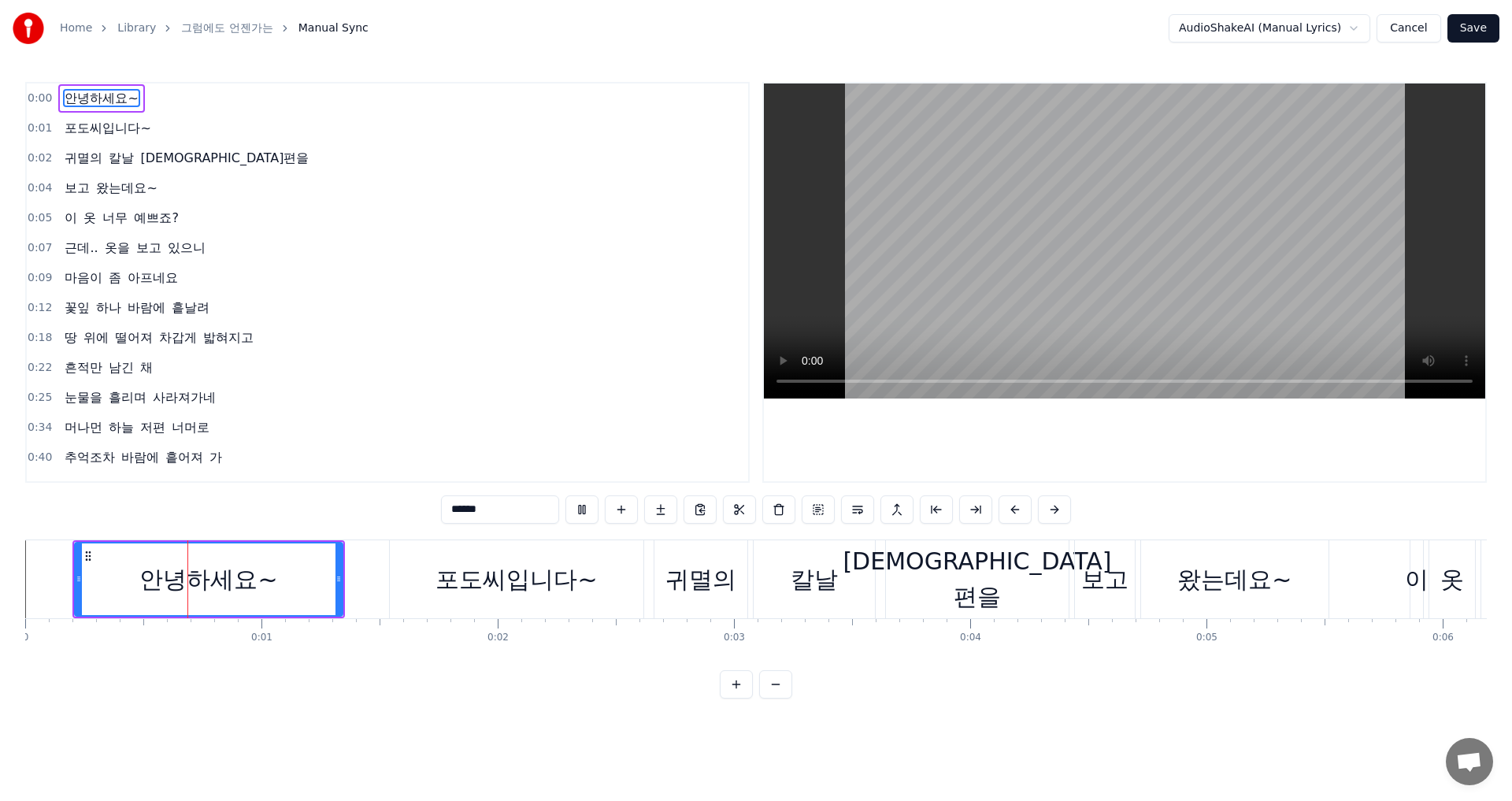
click at [475, 575] on div "포도씨입니다~" at bounding box center [516, 579] width 161 height 35
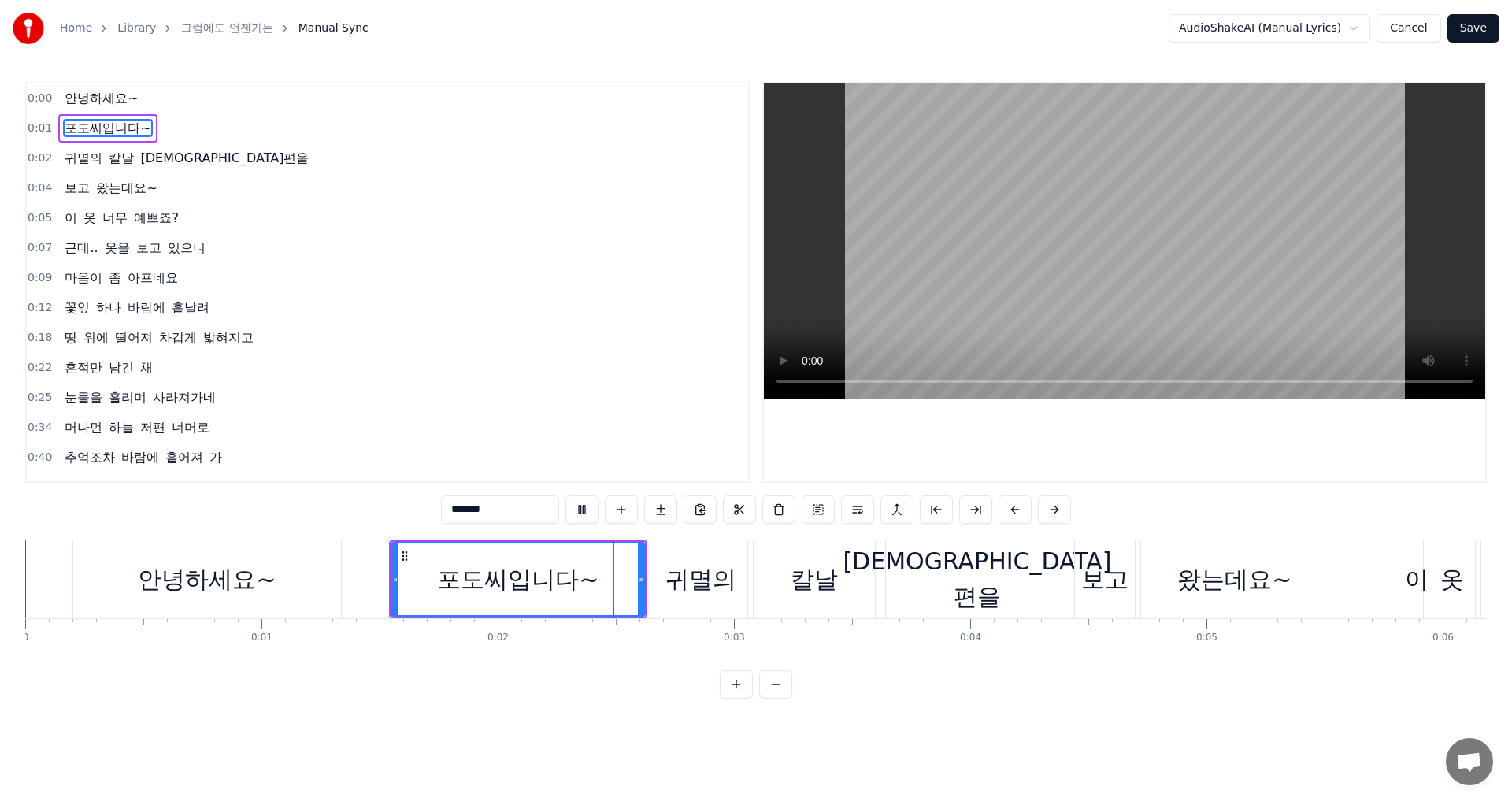
click at [716, 578] on div "귀멸의" at bounding box center [701, 579] width 71 height 35
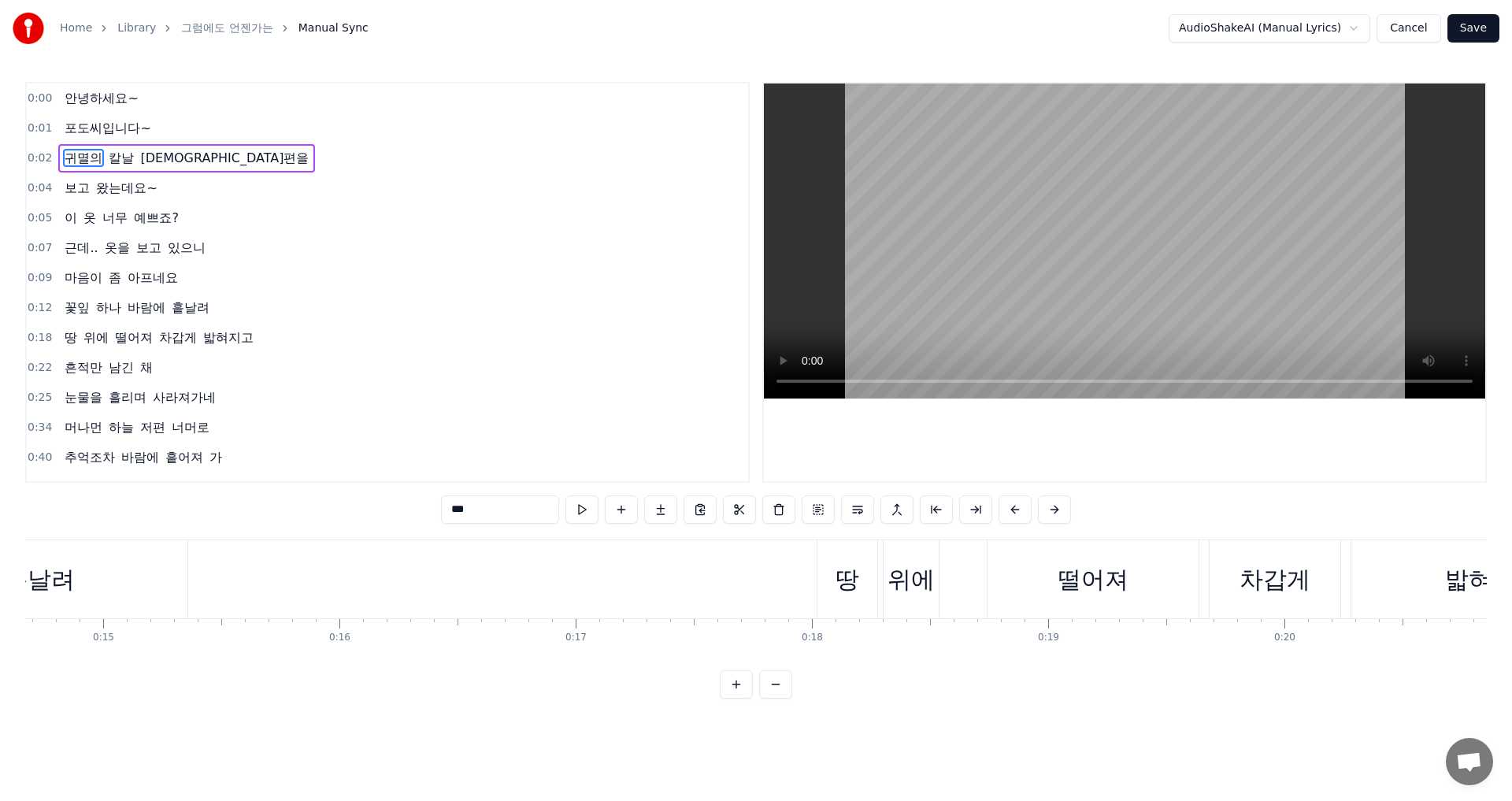
scroll to position [0, 3348]
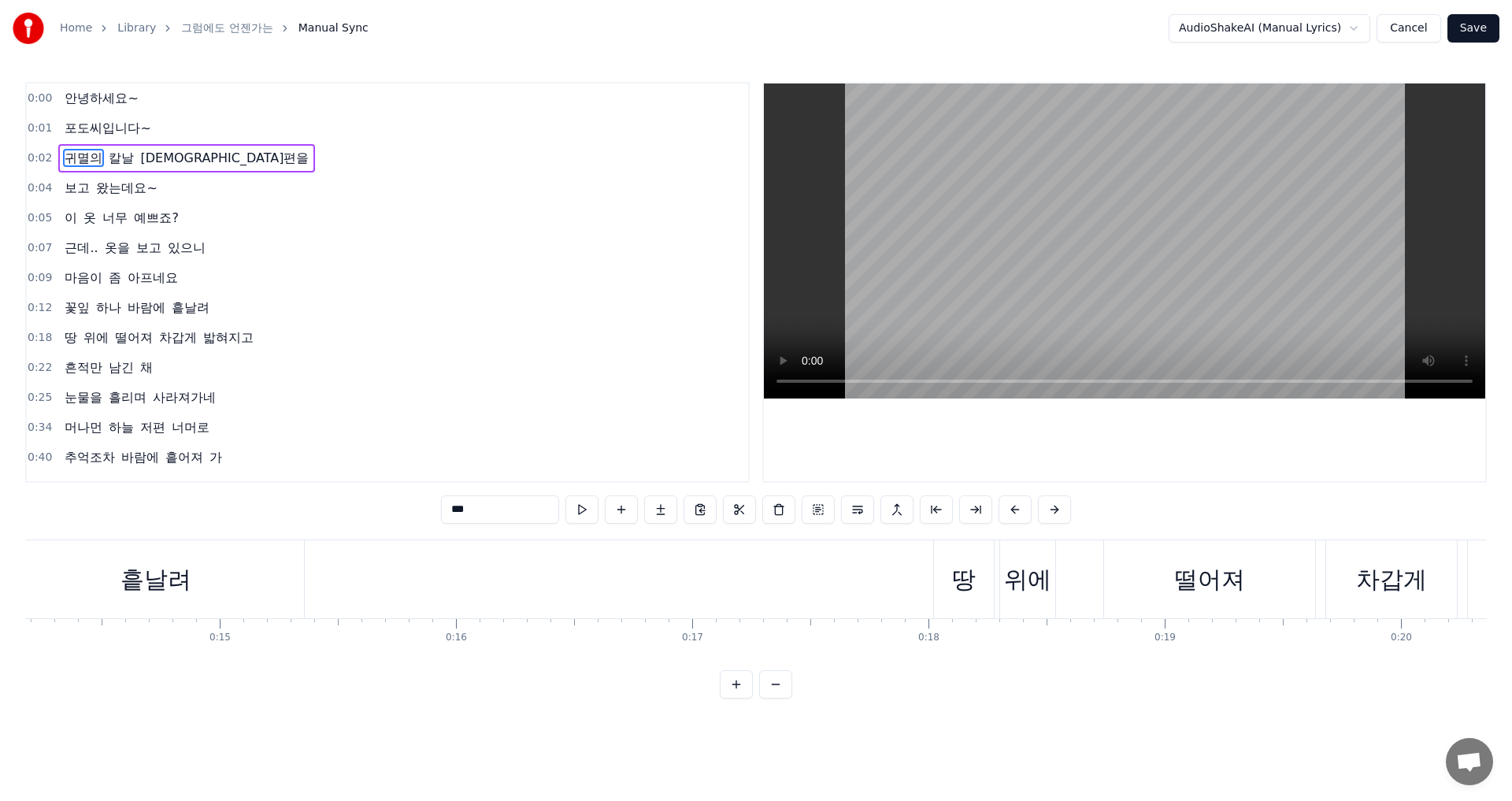
click at [952, 572] on div "땅" at bounding box center [963, 579] width 24 height 35
type input "*"
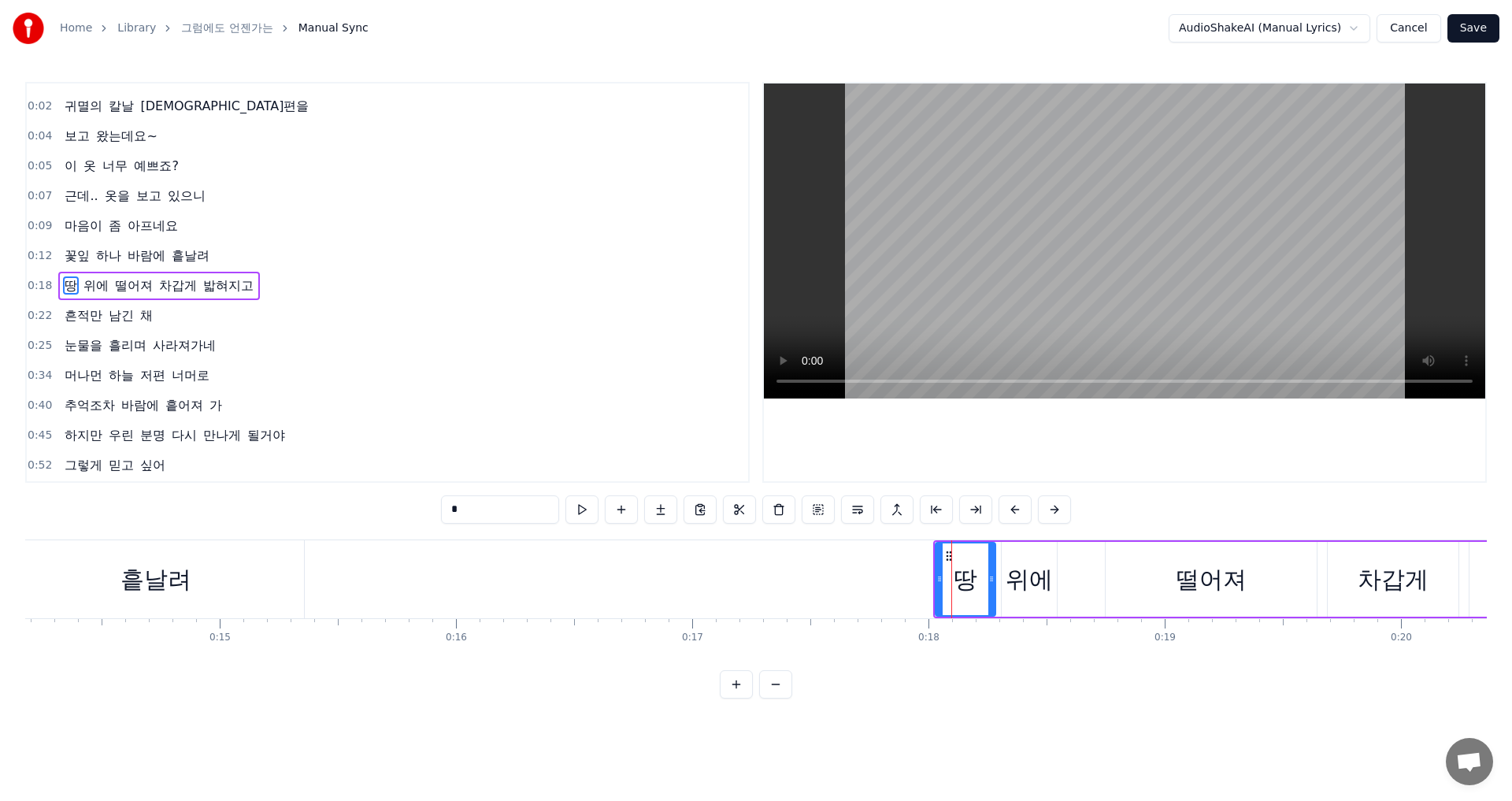
scroll to position [55, 0]
click at [1072, 564] on div "땅 위에 떨어져 차갑게 밟혀지고" at bounding box center [1343, 579] width 820 height 78
click at [1044, 564] on div "위에" at bounding box center [1029, 579] width 47 height 35
click at [1136, 546] on div "떨어져" at bounding box center [1211, 579] width 211 height 75
type input "***"
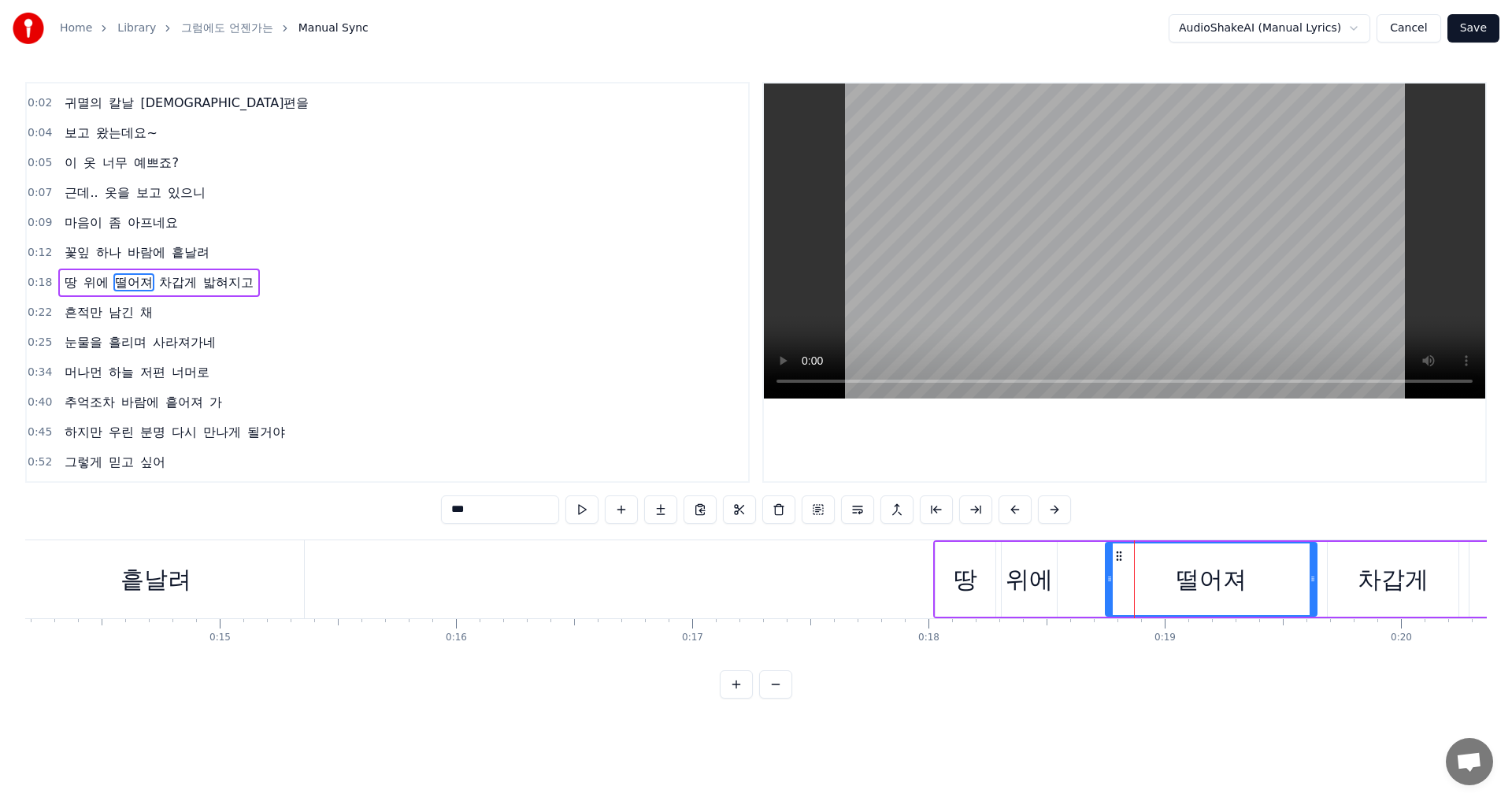
click at [1101, 538] on div "0:00 안녕하세요~ 0:01 포도씨입니다~ 0:02 귀멸의 칼날 무한성편을 0:04 보고 왔는데요~ 0:05 이 옷 너무 예쁘죠? 0:07 …" at bounding box center [756, 390] width 1461 height 617
click at [927, 532] on div "0:00 안녕하세요~ 0:01 포도씨입니다~ 0:02 귀멸의 칼날 무한성편을 0:04 보고 왔는데요~ 0:05 이 옷 너무 예쁘죠? 0:07 …" at bounding box center [756, 390] width 1461 height 617
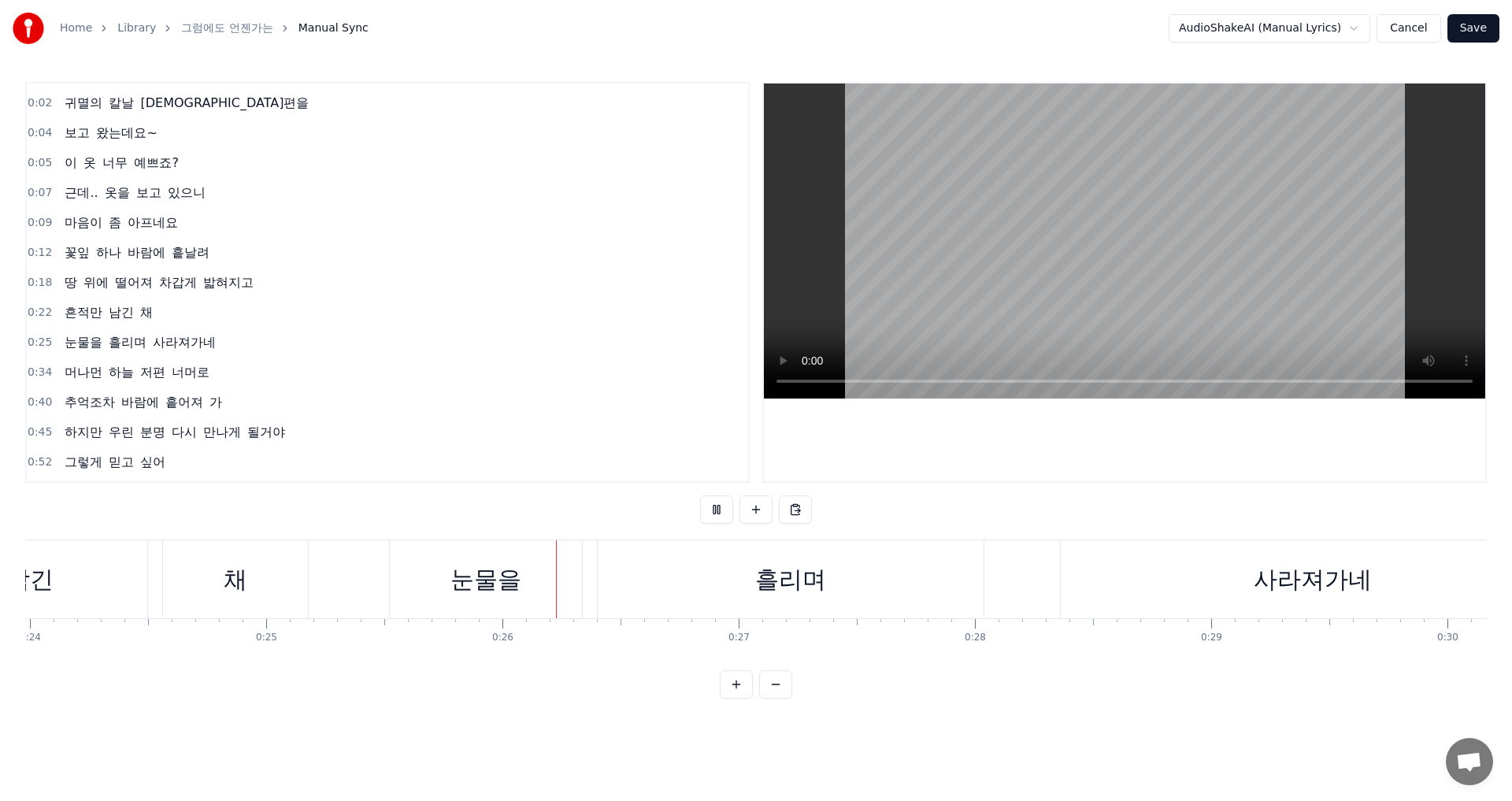
scroll to position [0, 5983]
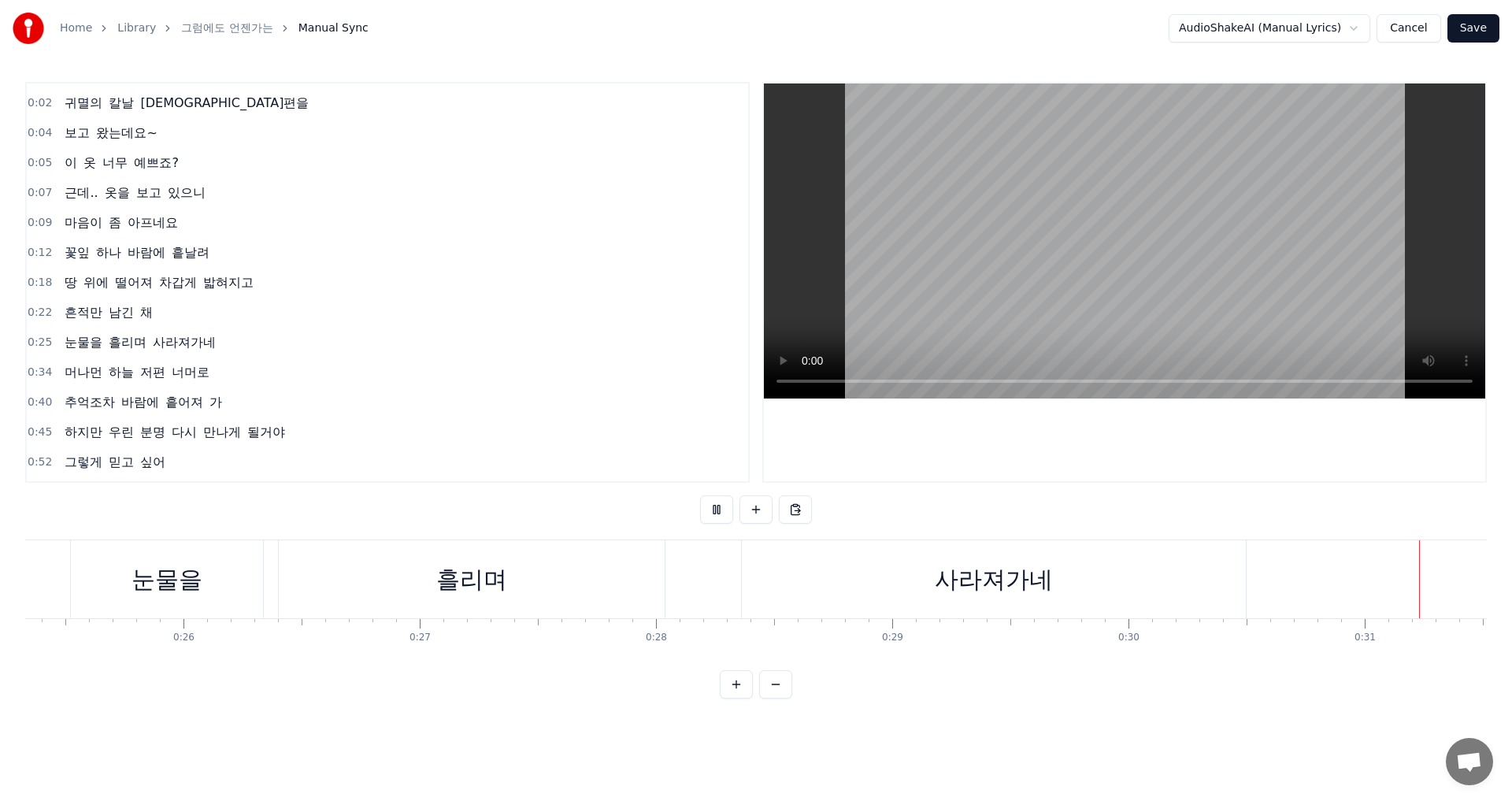
click at [1429, 31] on button "Cancel" at bounding box center [1408, 28] width 64 height 29
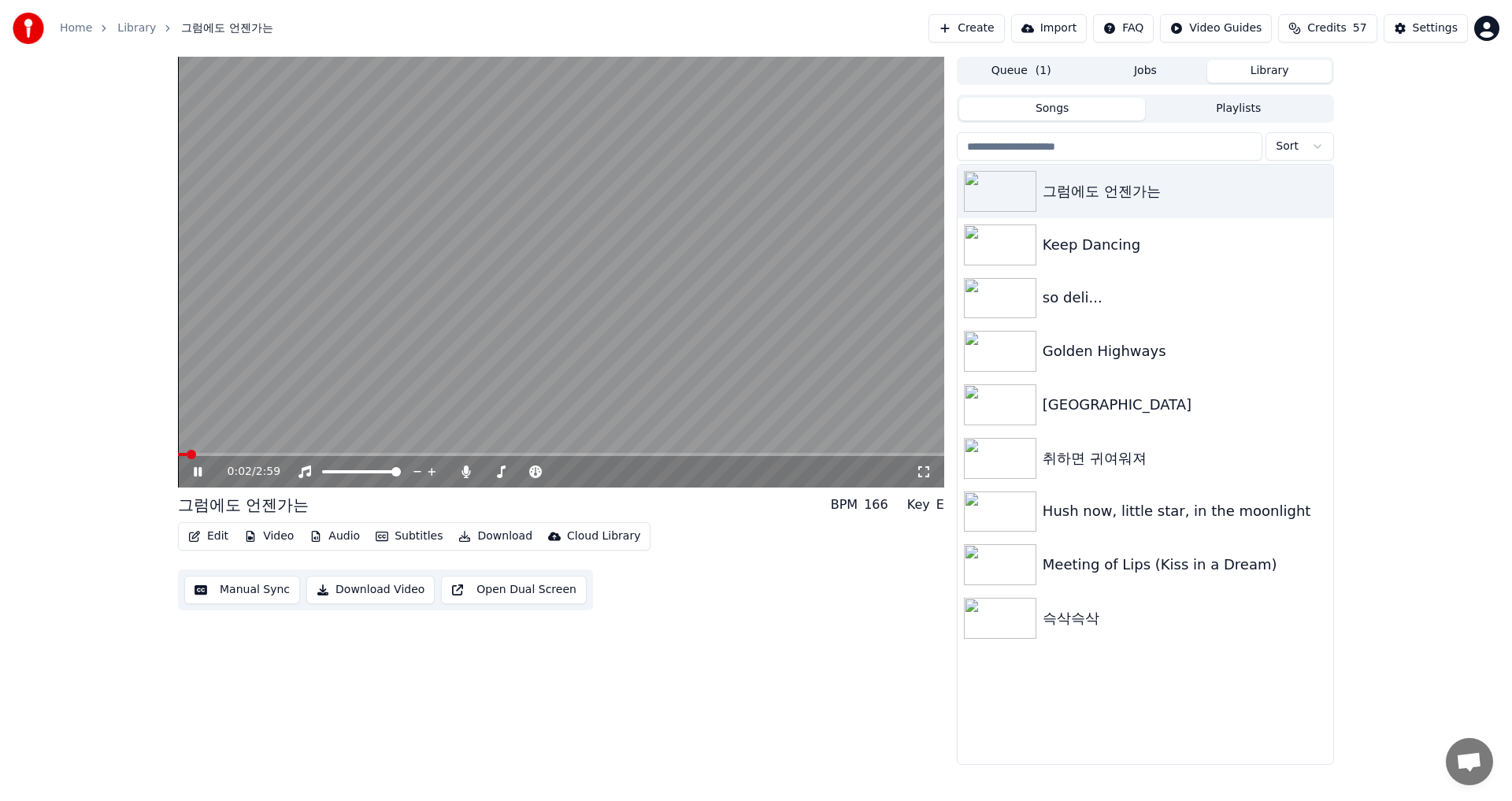
click at [372, 596] on button "Download Video" at bounding box center [371, 589] width 129 height 29
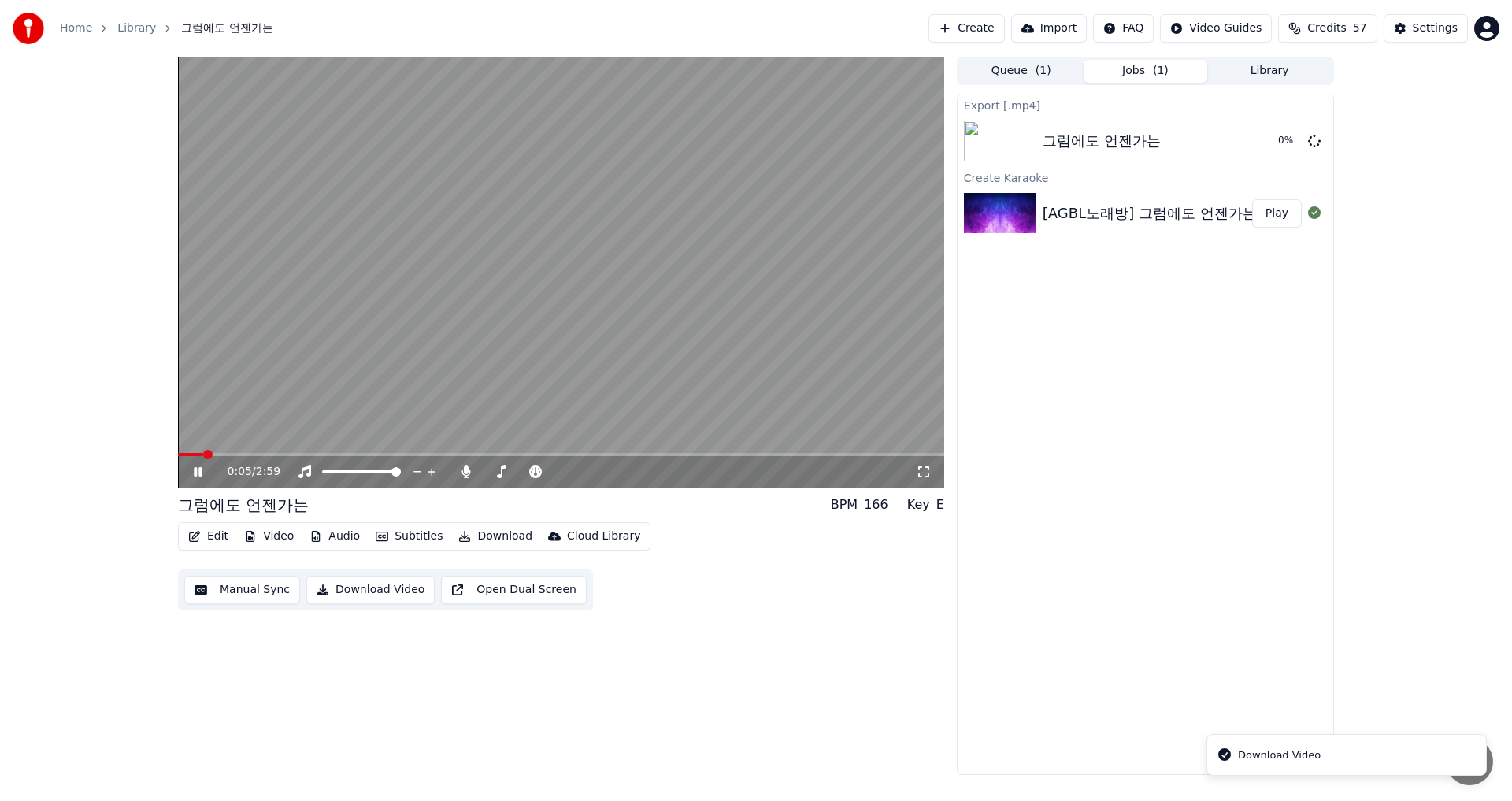
click at [200, 469] on icon at bounding box center [198, 472] width 8 height 10
